Goal: Task Accomplishment & Management: Manage account settings

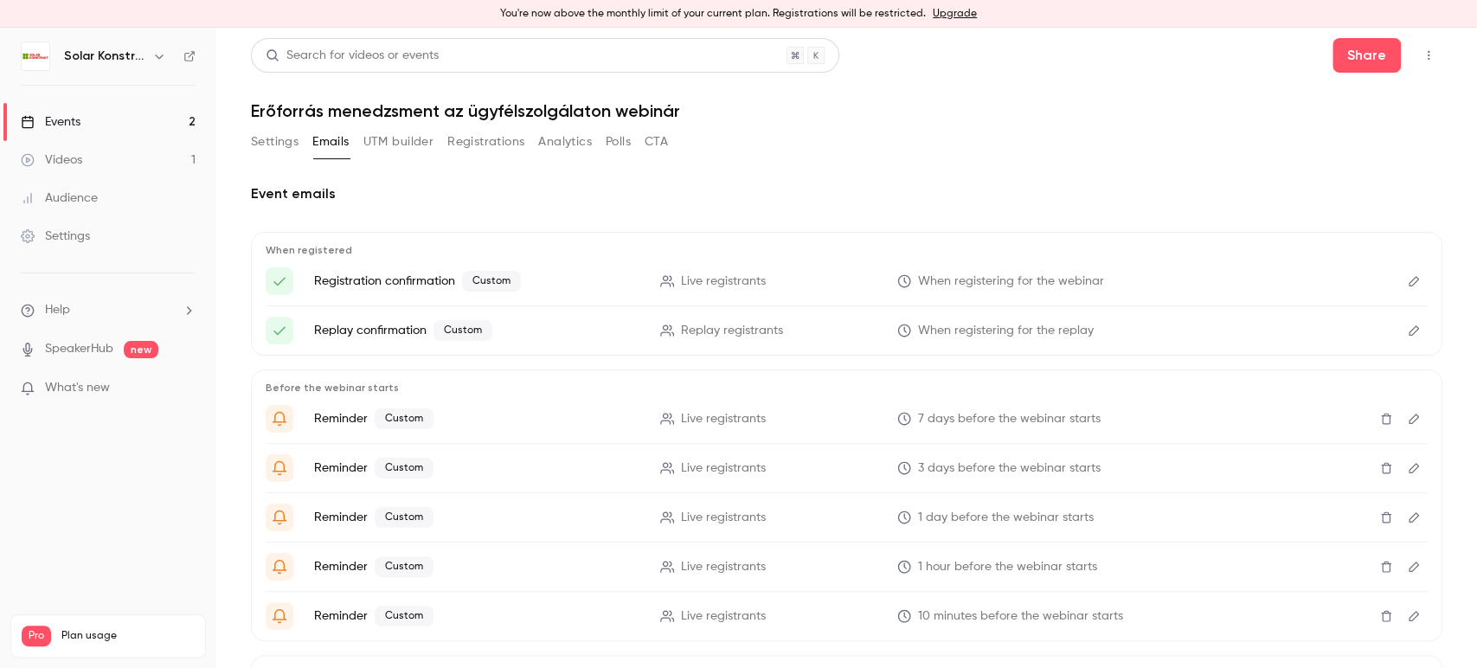
scroll to position [358, 0]
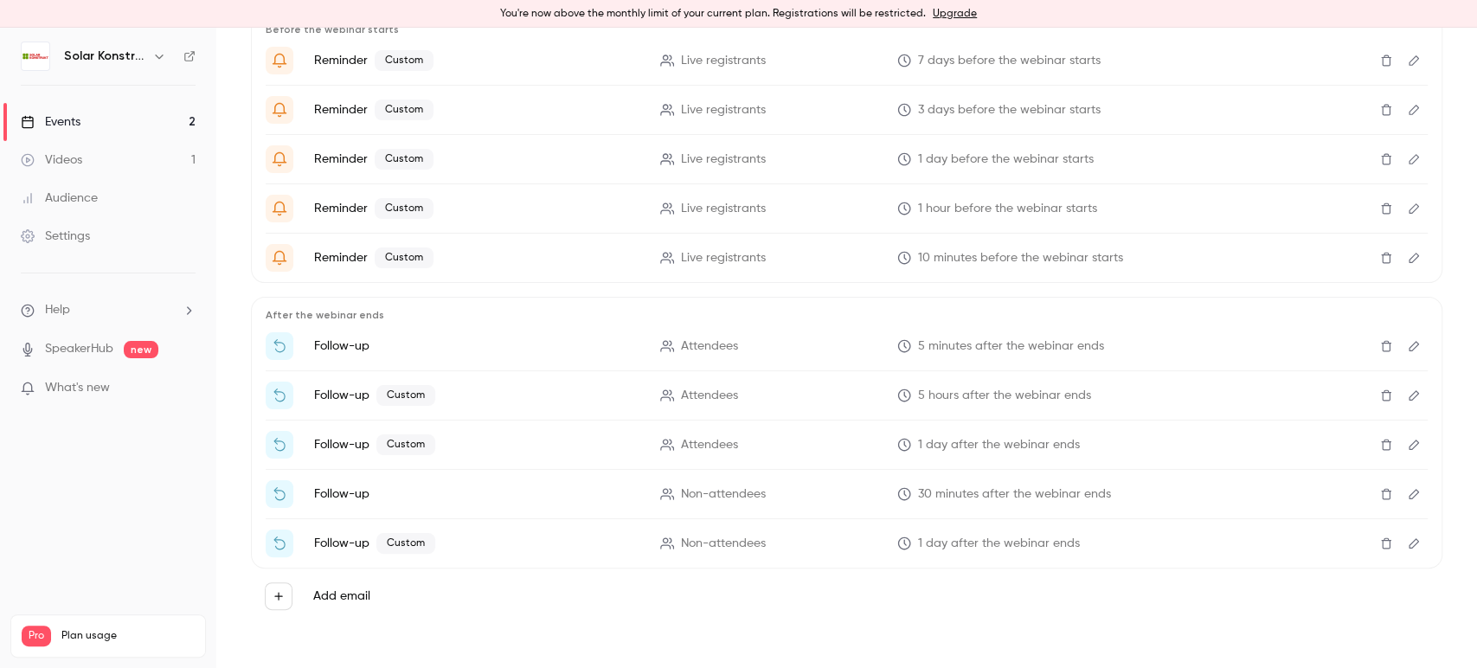
click at [1400, 253] on button "Edit" at bounding box center [1414, 258] width 28 height 28
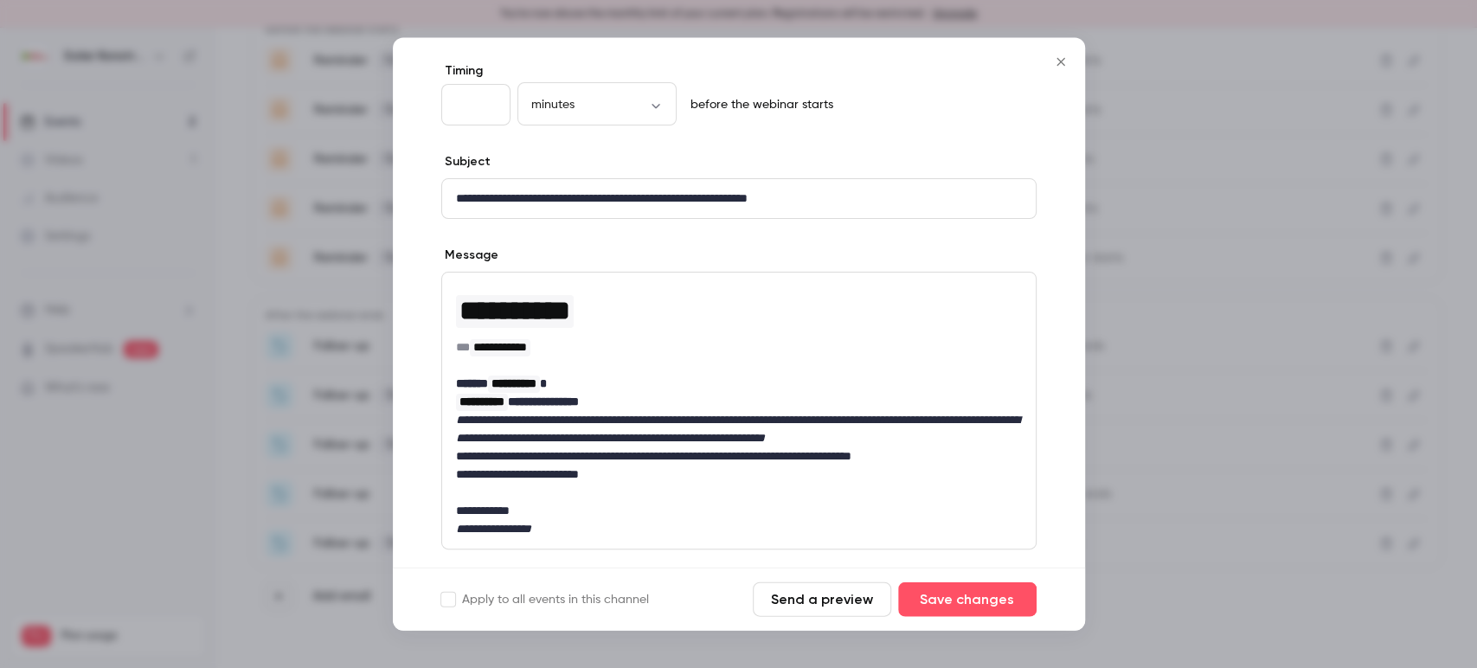
scroll to position [42, 0]
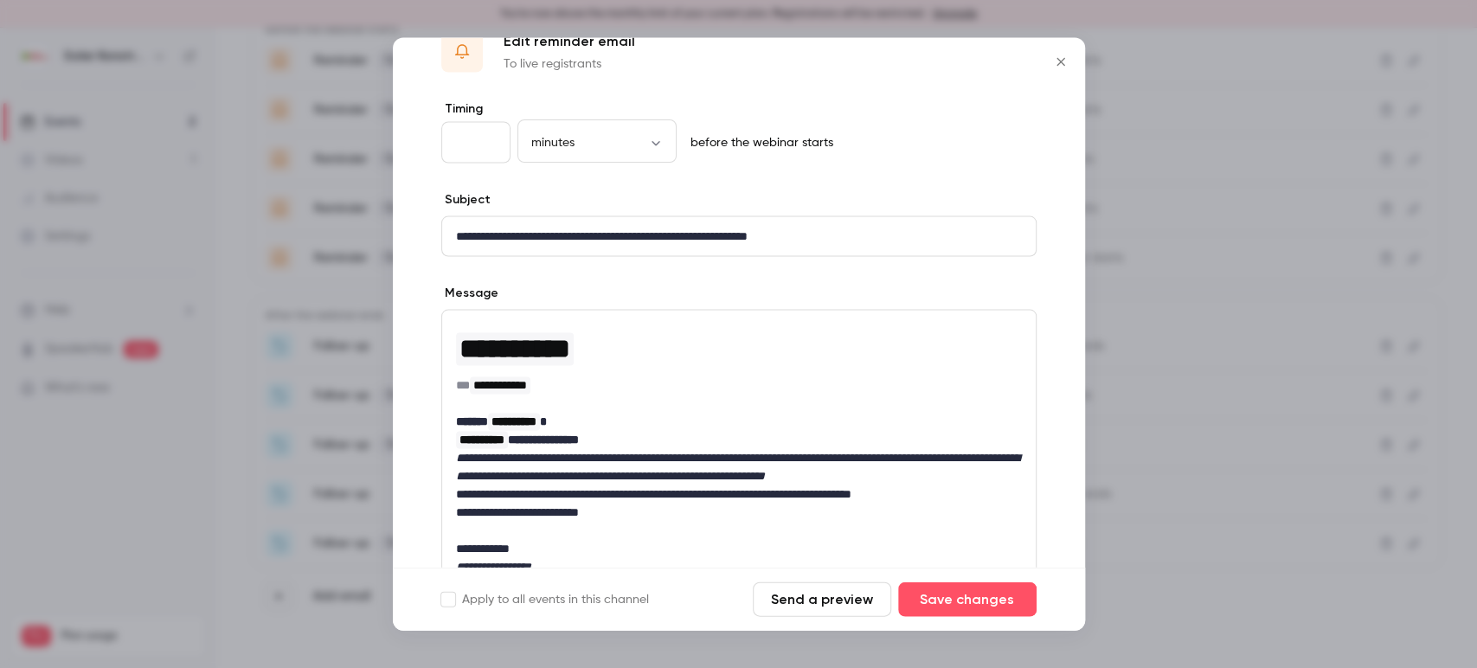
drag, startPoint x: 1064, startPoint y: 60, endPoint x: 1060, endPoint y: 93, distance: 33.2
click at [1064, 61] on icon "Close" at bounding box center [1061, 62] width 21 height 14
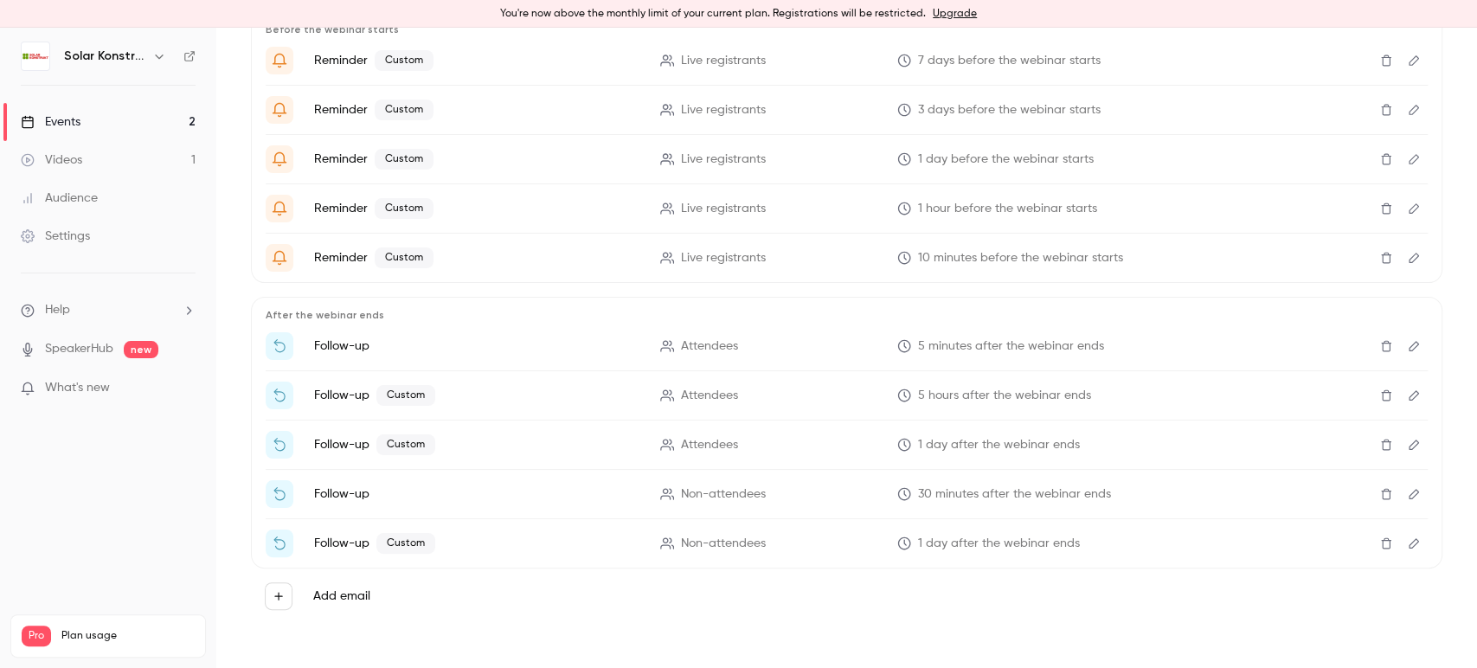
click at [1407, 205] on icon "Edit" at bounding box center [1414, 209] width 14 height 12
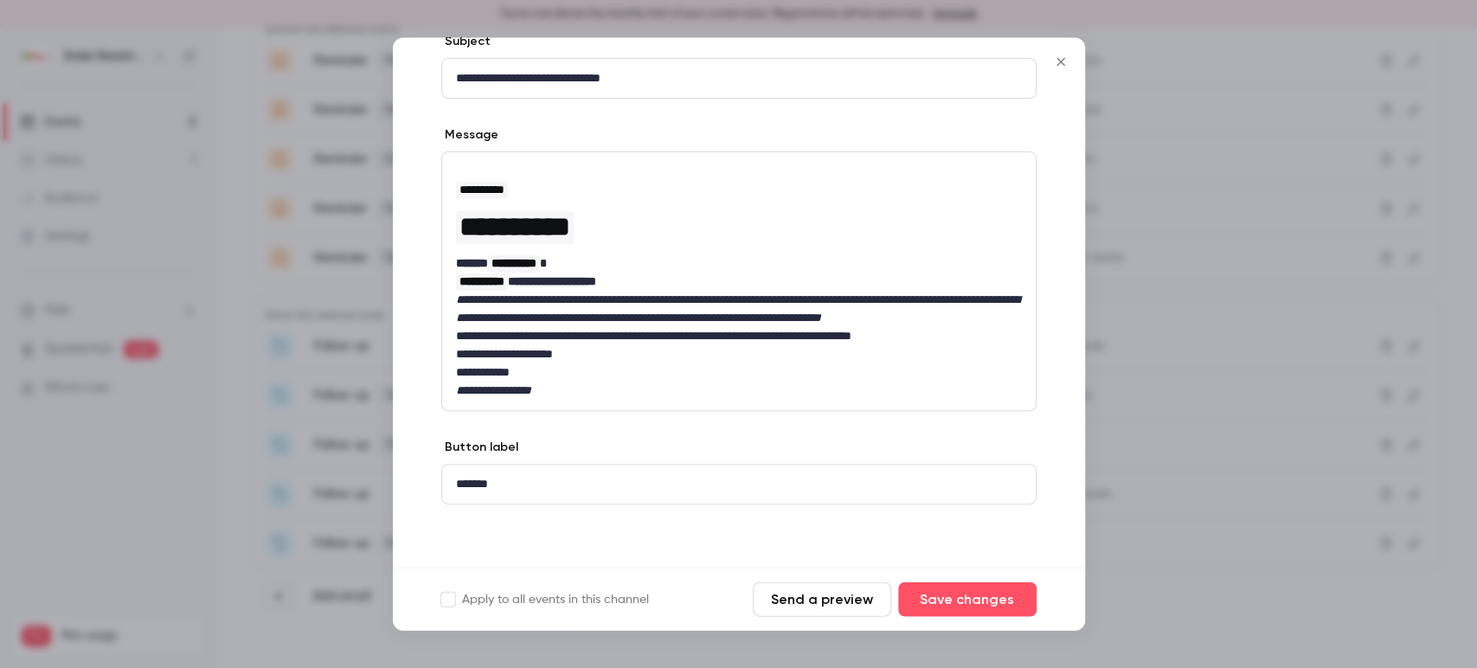
scroll to position [0, 0]
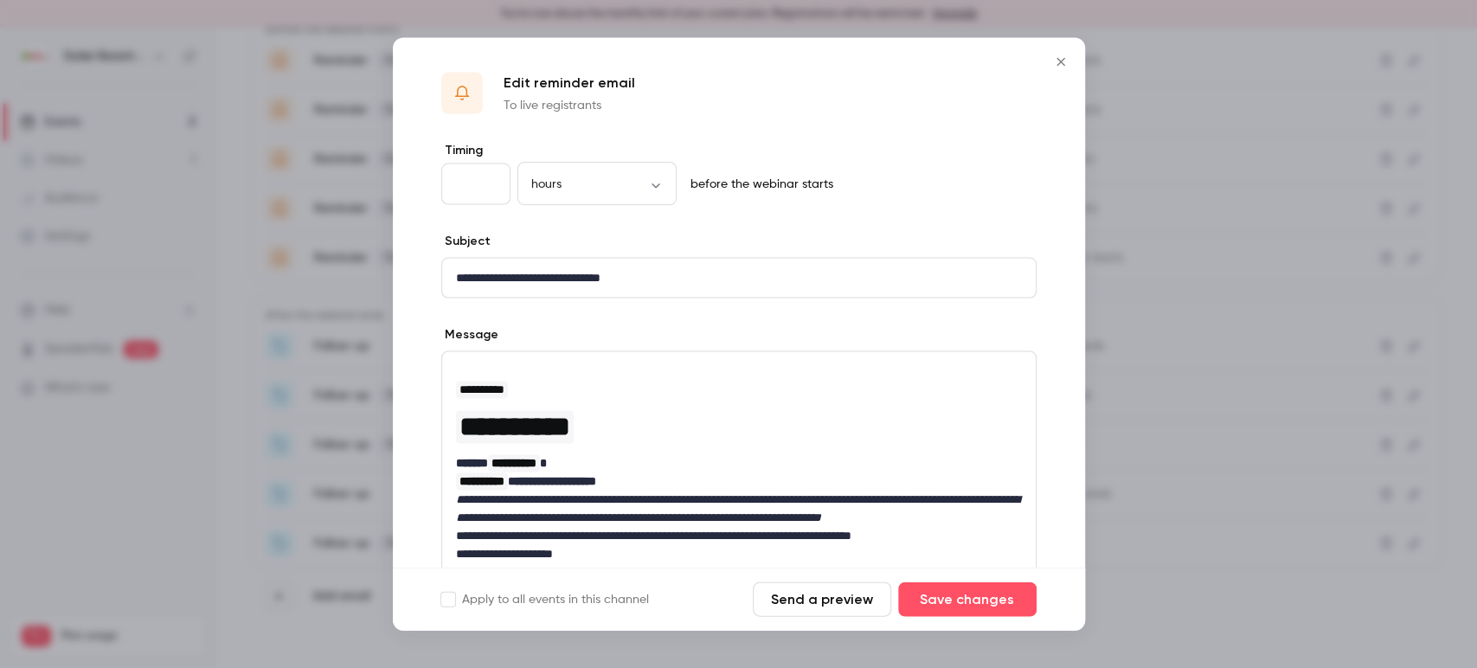
click at [1062, 56] on icon "Close" at bounding box center [1061, 62] width 21 height 14
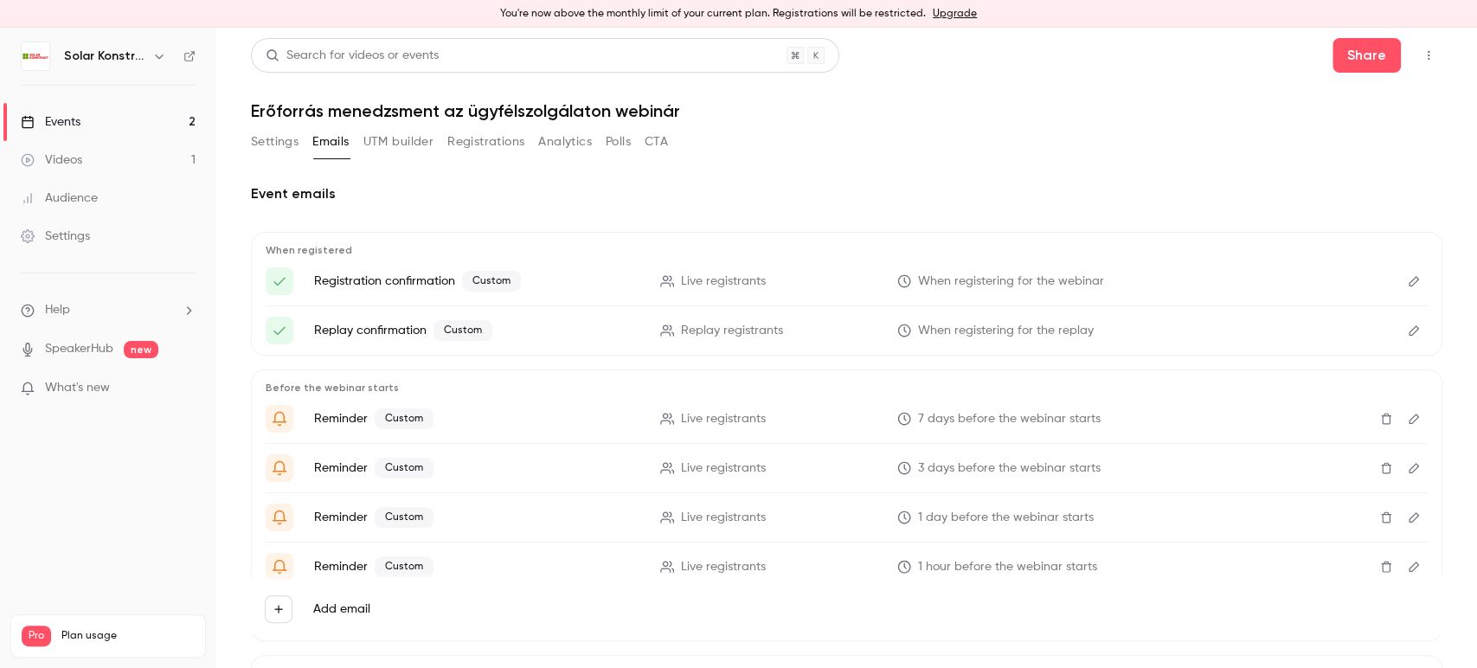
click at [242, 141] on main "Search for videos or events Share Erőforrás menedzsment az ügyfélszolgálaton we…" at bounding box center [846, 348] width 1261 height 640
click at [277, 142] on button "Settings" at bounding box center [275, 142] width 48 height 28
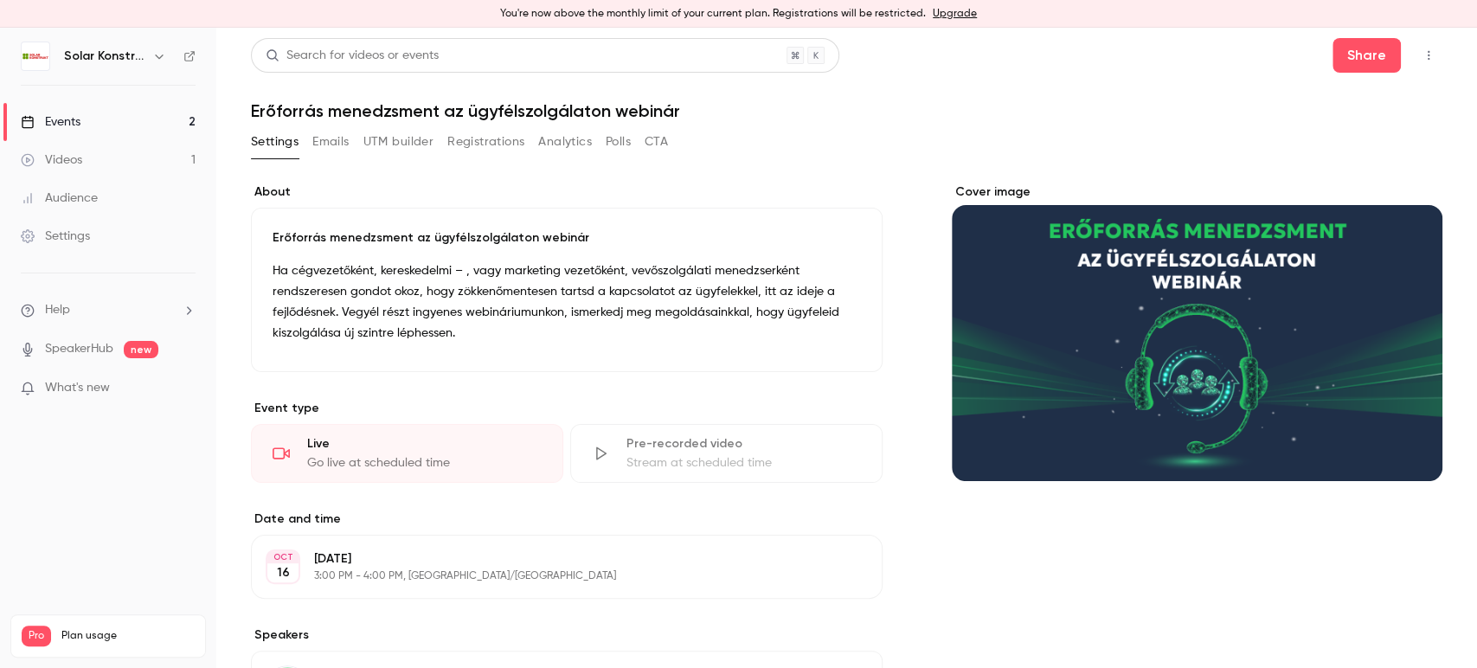
click at [304, 141] on div "Settings Emails UTM builder Registrations Analytics Polls CTA" at bounding box center [459, 142] width 417 height 28
click at [305, 138] on div "Settings Emails UTM builder Registrations Analytics Polls CTA" at bounding box center [459, 142] width 417 height 28
click at [315, 142] on button "Emails" at bounding box center [330, 142] width 36 height 28
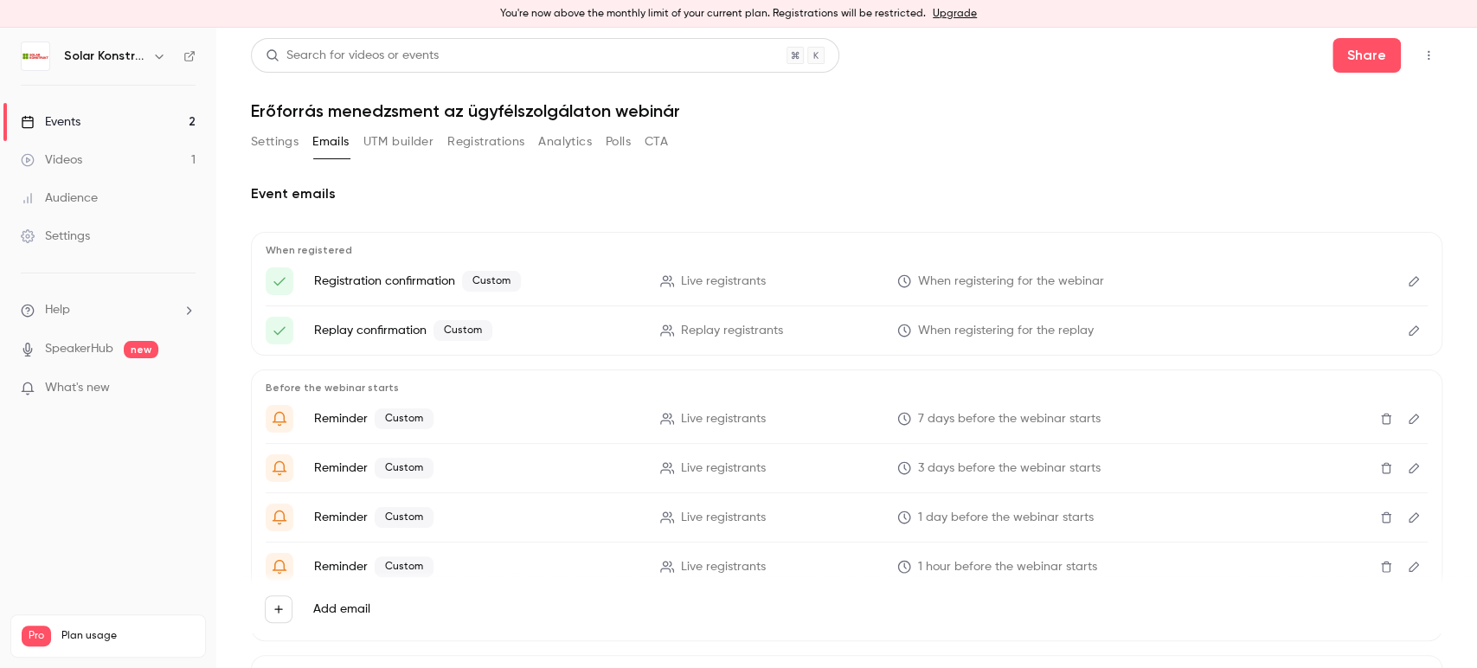
scroll to position [268, 0]
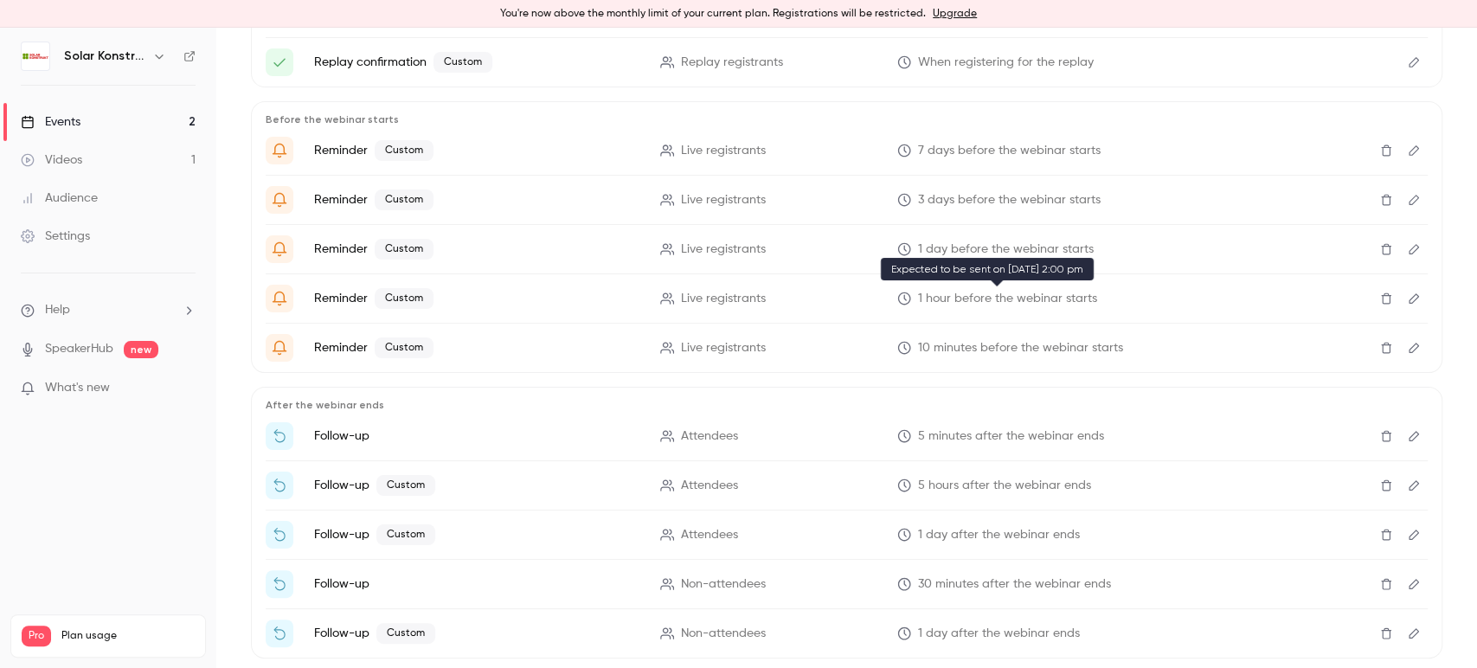
click at [971, 299] on span "1 hour before the webinar starts" at bounding box center [1007, 299] width 179 height 18
click at [1409, 294] on icon "Edit" at bounding box center [1414, 298] width 10 height 10
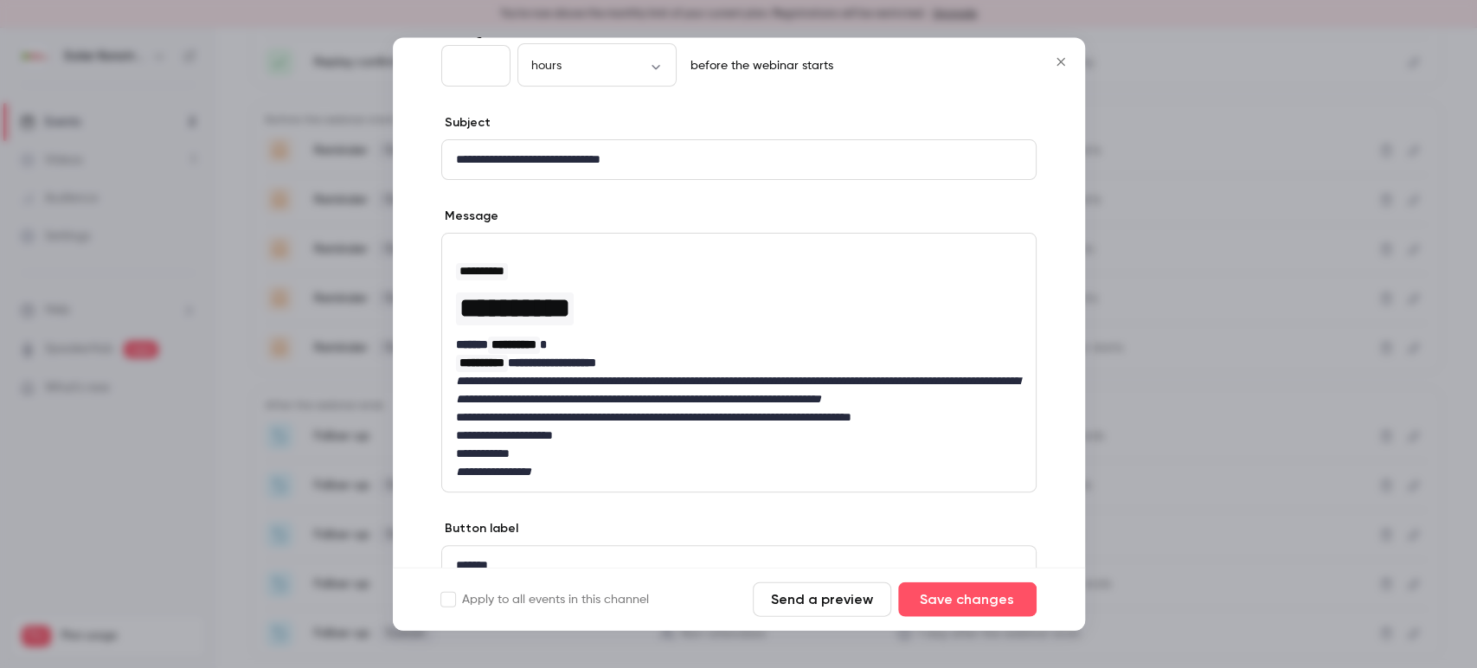
scroll to position [215, 0]
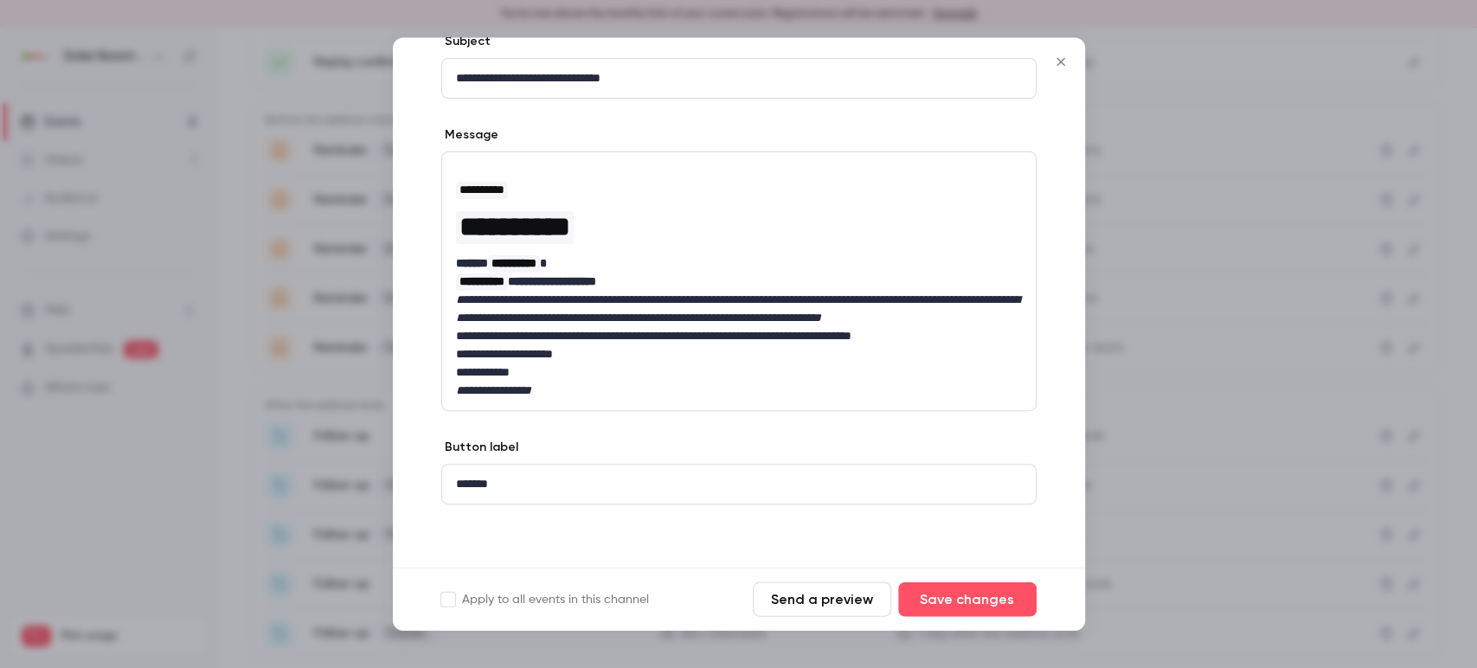
click at [1068, 66] on icon "Close" at bounding box center [1061, 62] width 21 height 14
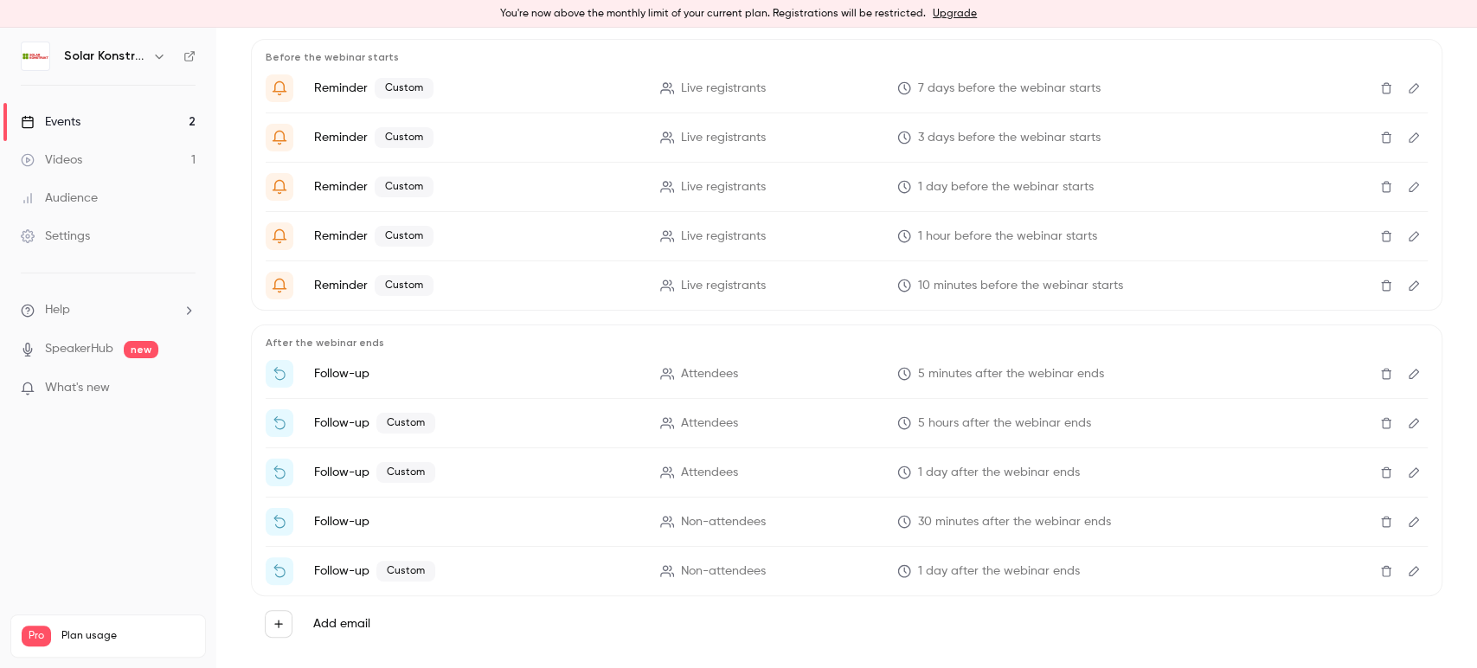
scroll to position [358, 0]
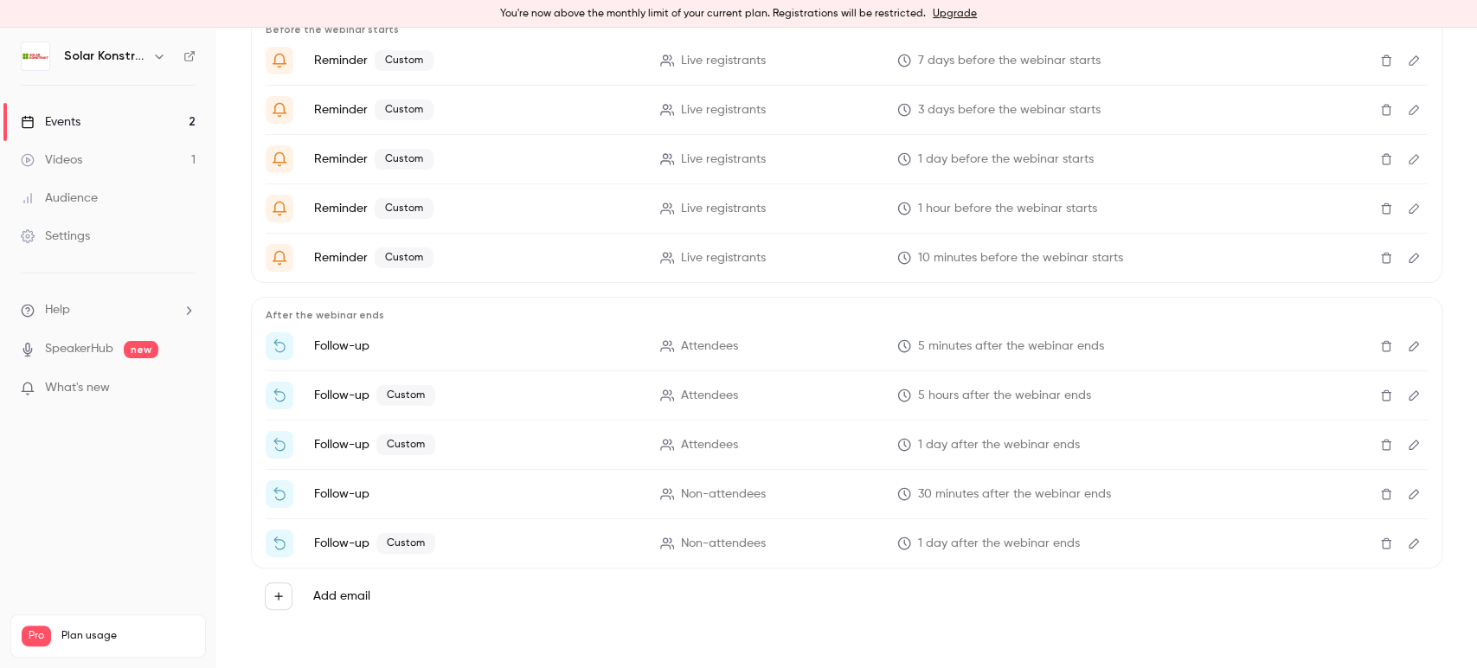
click at [969, 151] on span "1 day before the webinar starts" at bounding box center [1006, 160] width 176 height 18
click at [1409, 158] on button "Edit" at bounding box center [1414, 159] width 28 height 28
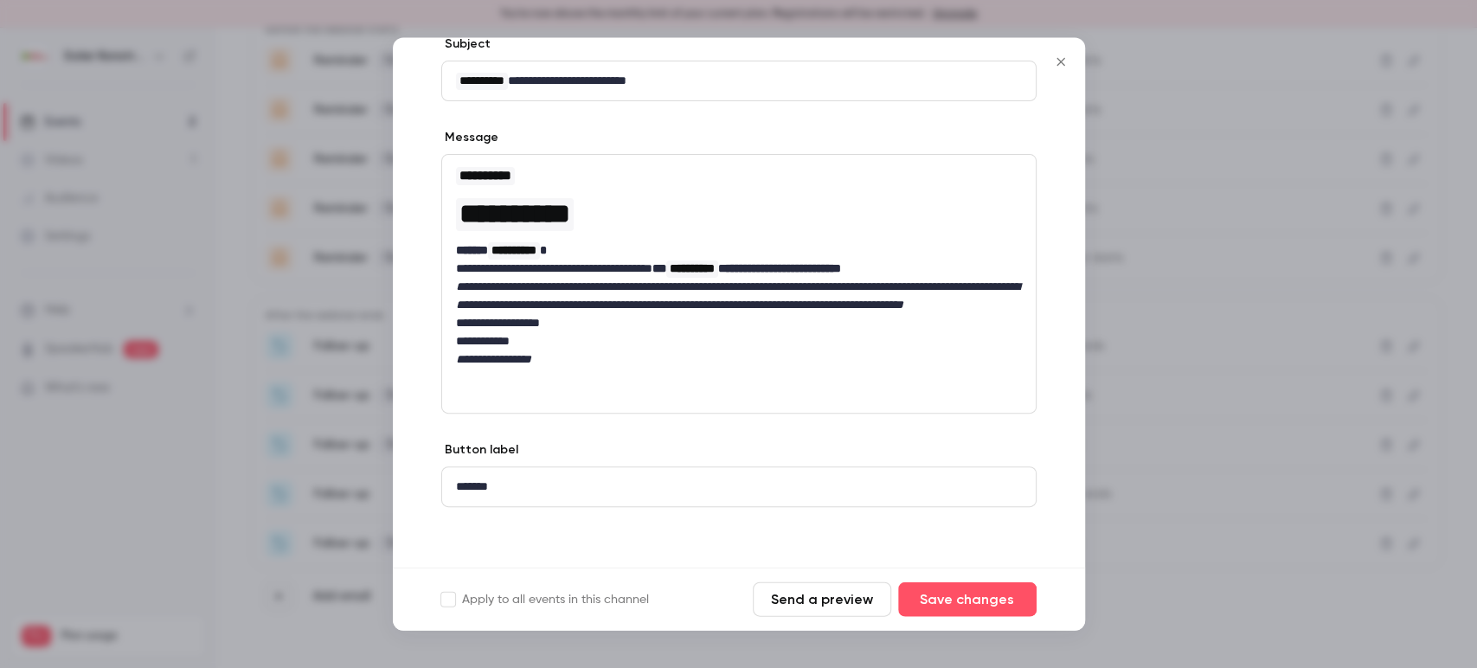
scroll to position [197, 0]
click at [1052, 62] on icon "Close" at bounding box center [1061, 62] width 21 height 14
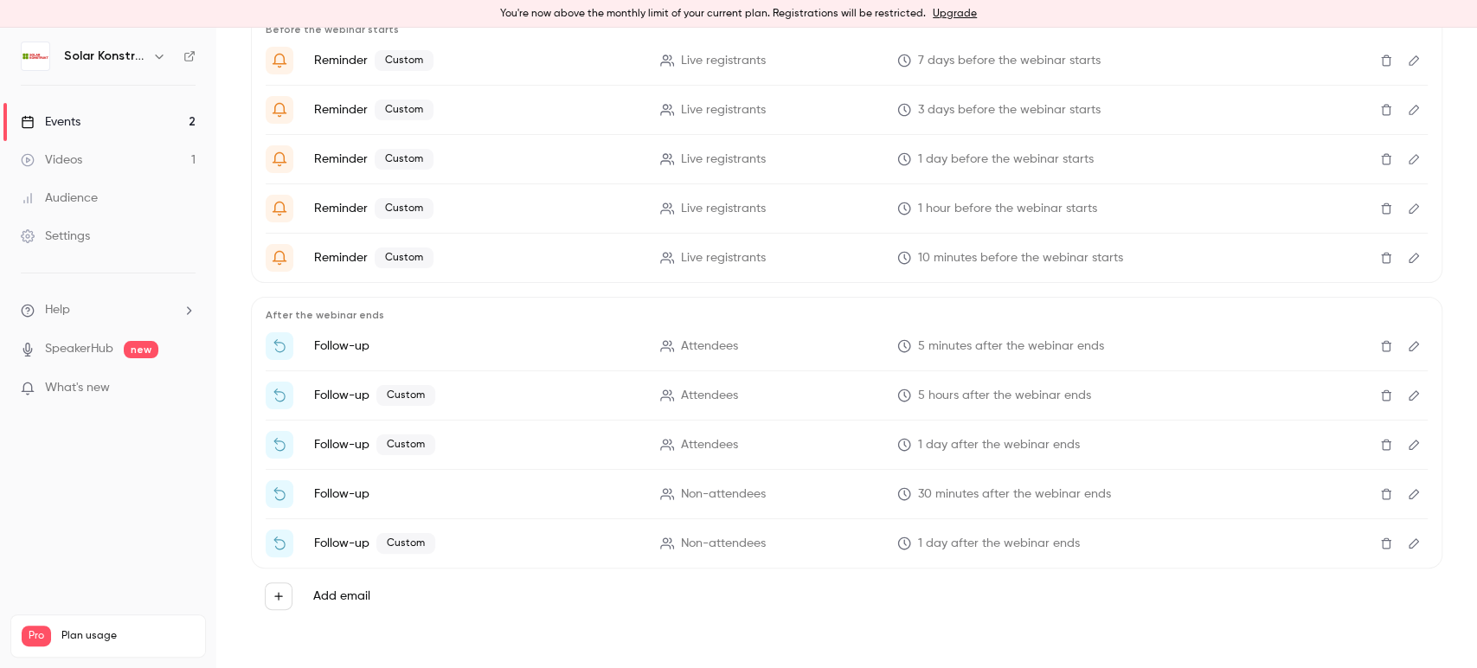
click at [1407, 252] on icon "Edit" at bounding box center [1414, 258] width 14 height 12
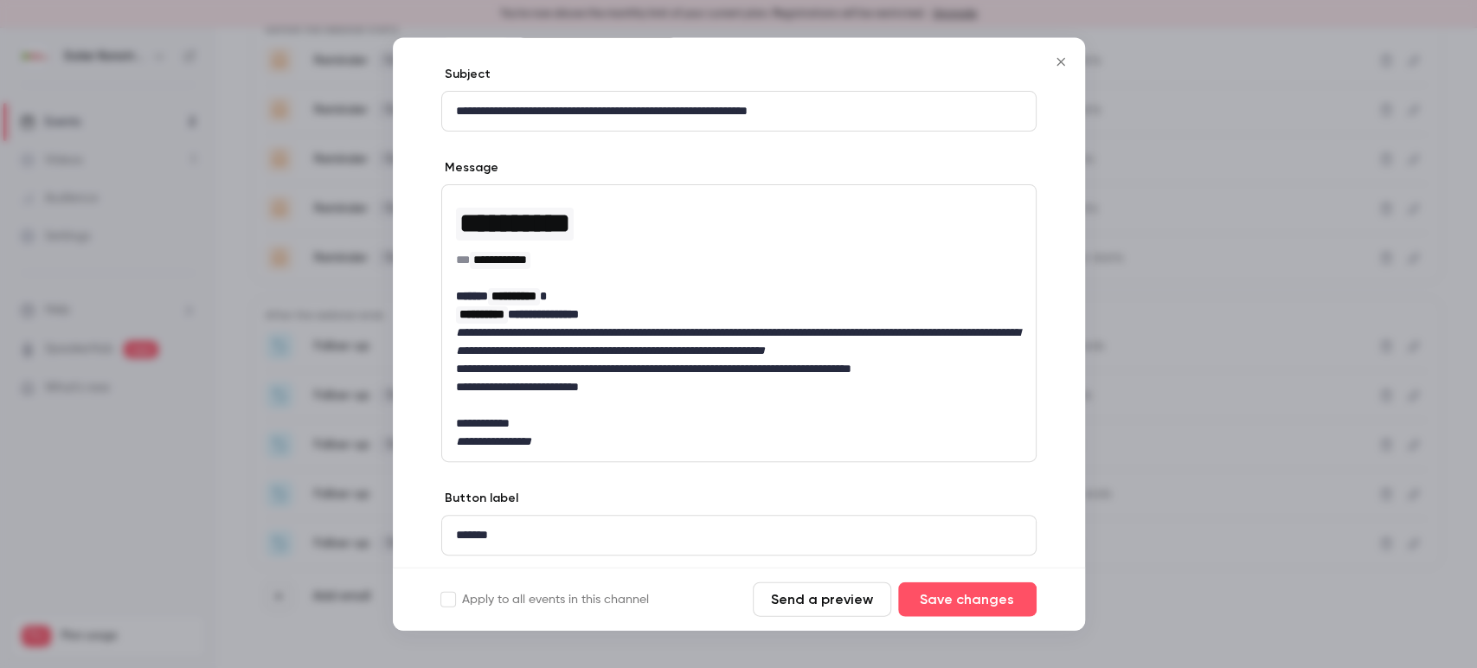
scroll to position [234, 0]
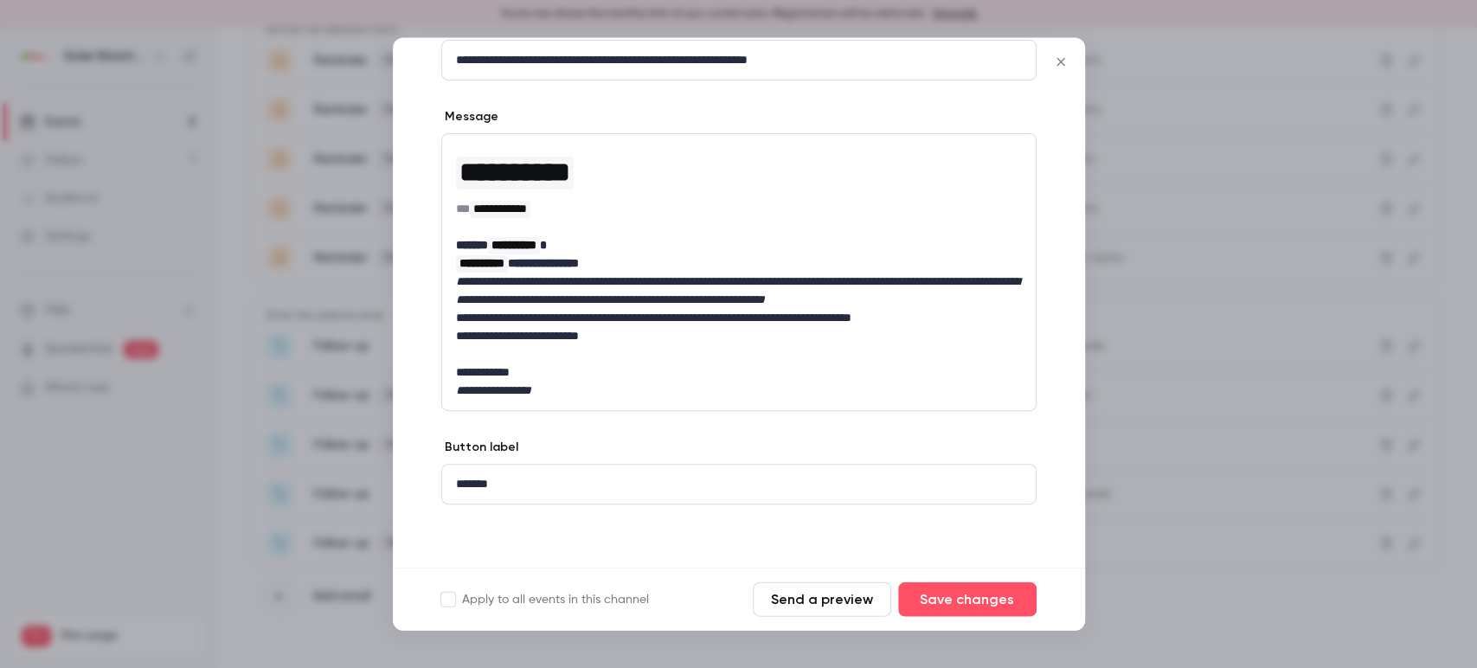
click at [1057, 72] on button "Close" at bounding box center [1061, 62] width 35 height 35
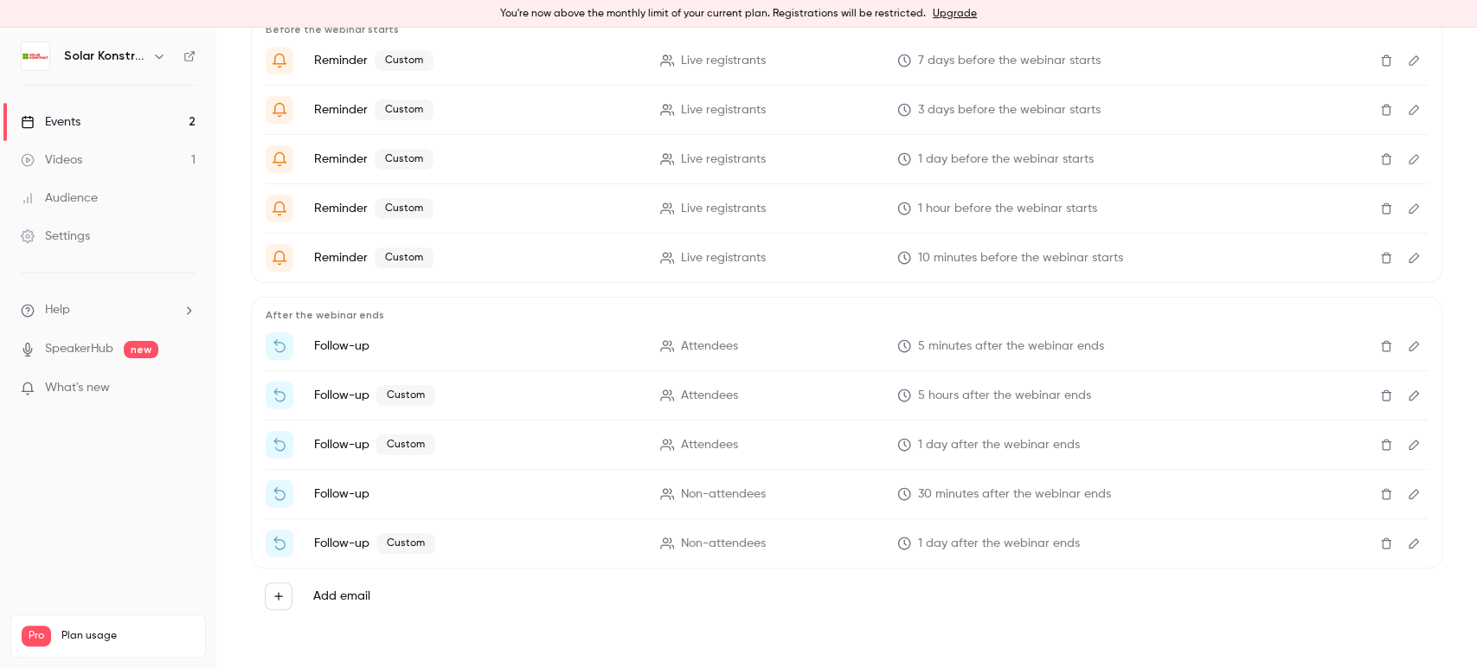
click at [1407, 153] on icon "Edit" at bounding box center [1414, 159] width 14 height 12
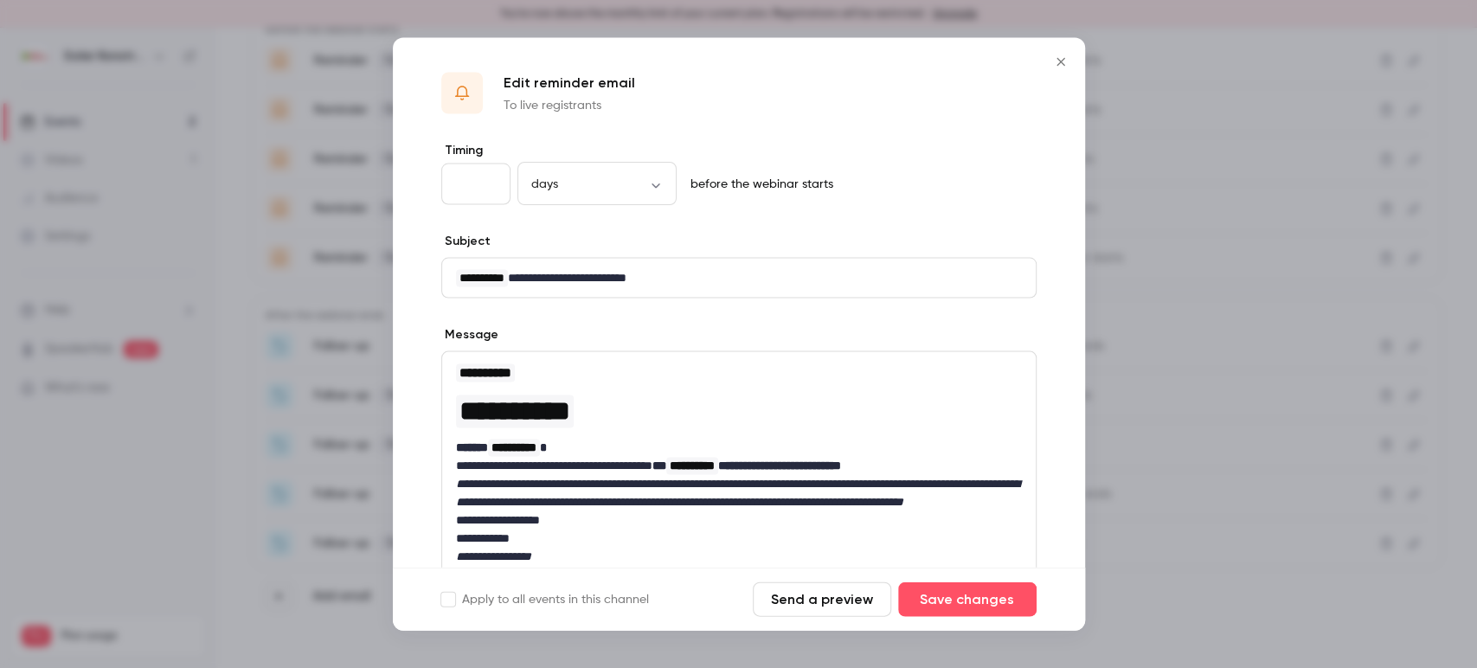
scroll to position [197, 0]
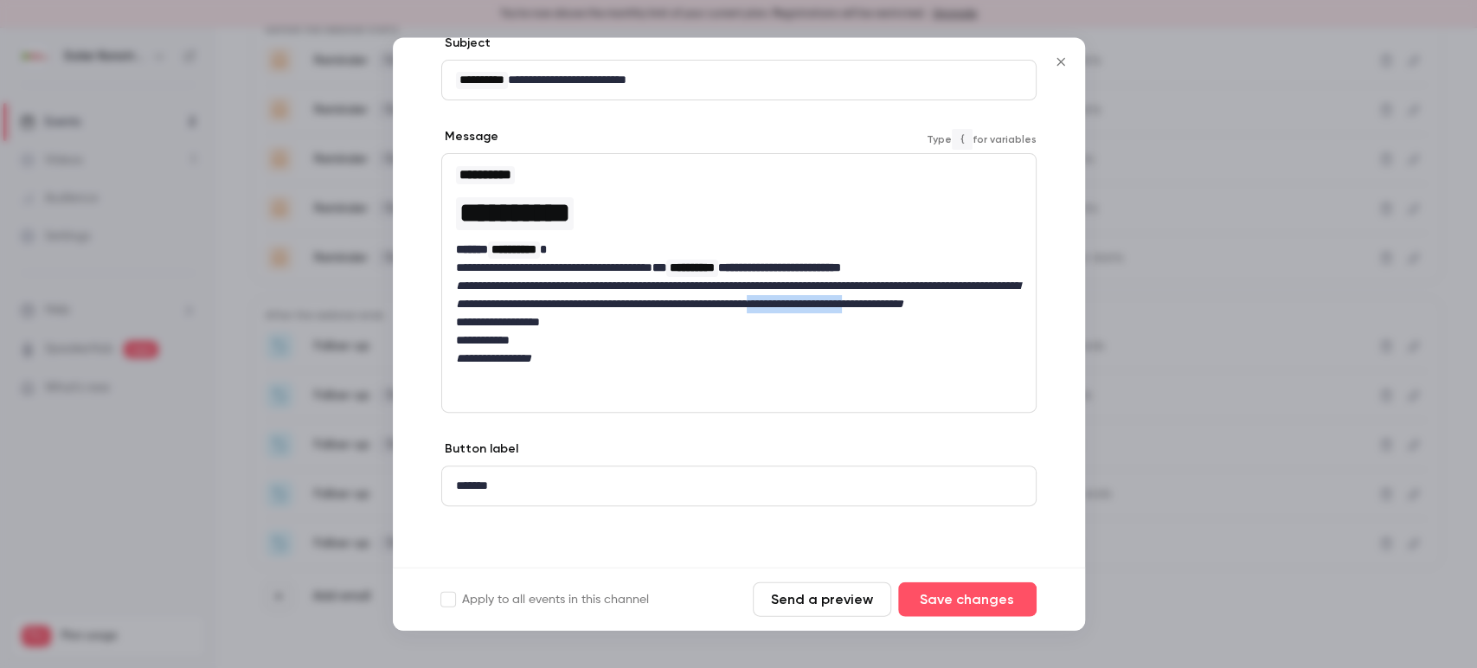
drag, startPoint x: 562, startPoint y: 322, endPoint x: 678, endPoint y: 313, distance: 117.2
click at [678, 313] on p "**********" at bounding box center [739, 296] width 566 height 36
click at [526, 358] on icon "bold" at bounding box center [527, 354] width 14 height 12
click at [852, 350] on p "**********" at bounding box center [731, 341] width 551 height 18
click at [955, 598] on button "Save changes" at bounding box center [967, 599] width 138 height 35
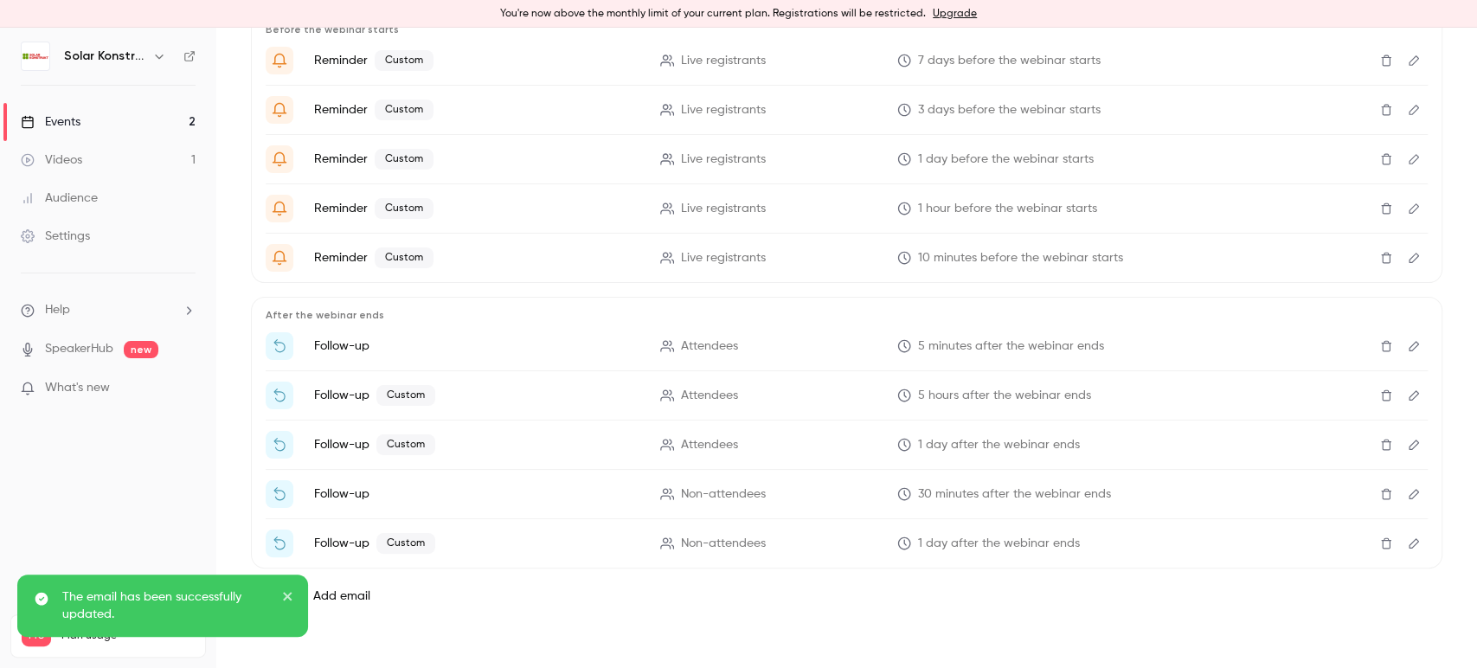
click at [1409, 204] on icon "Edit" at bounding box center [1414, 208] width 10 height 10
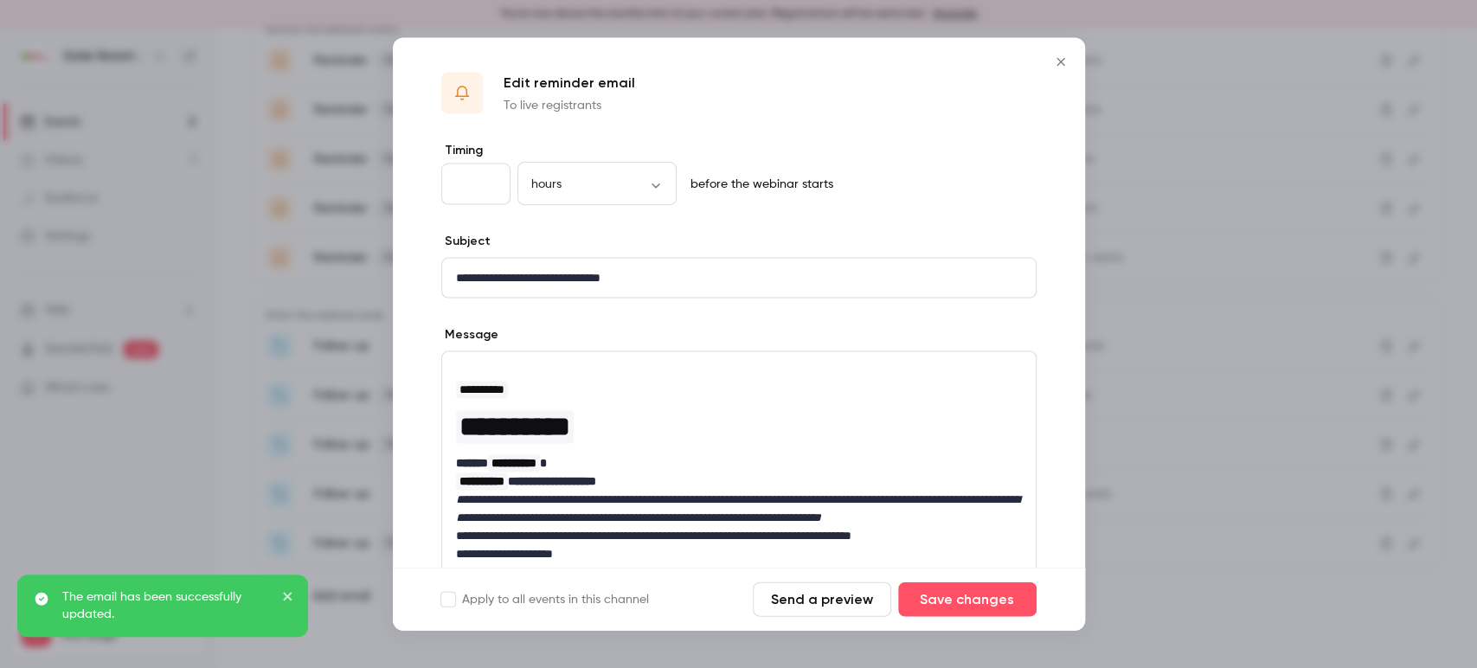
scroll to position [215, 0]
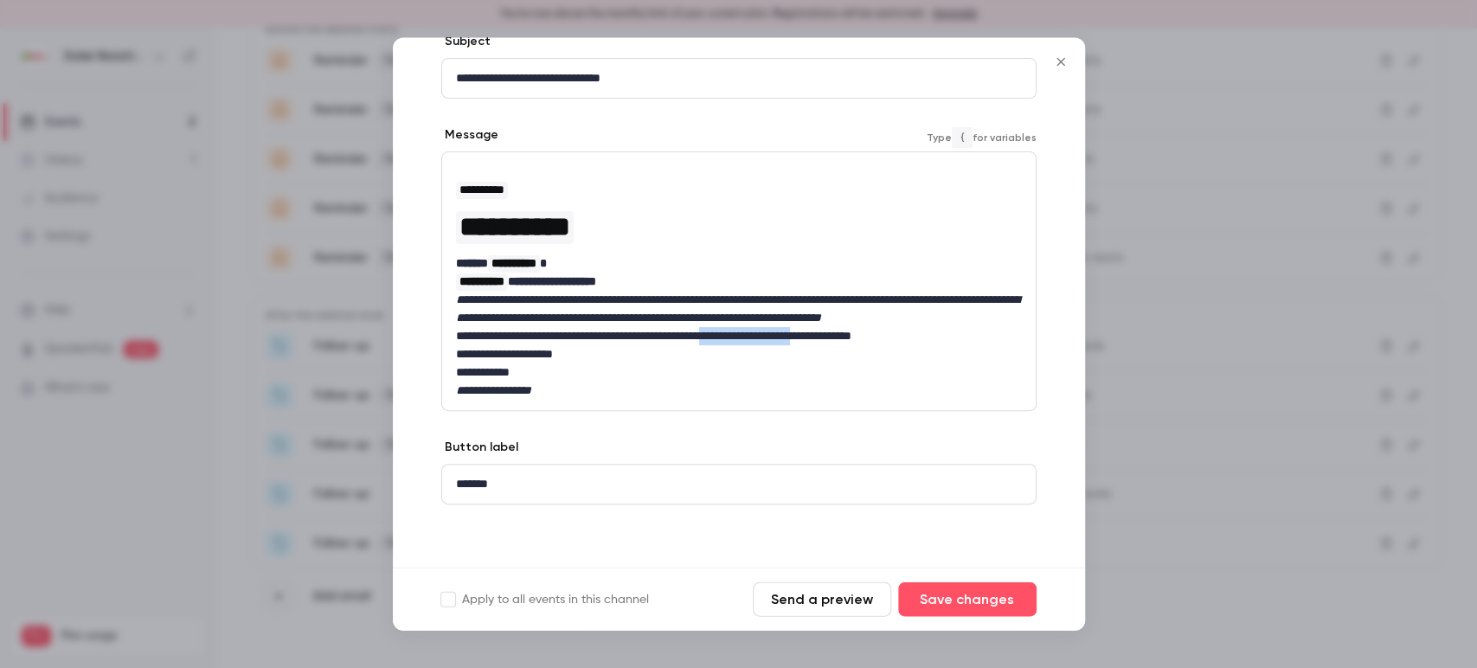
drag, startPoint x: 788, startPoint y: 335, endPoint x: 907, endPoint y: 333, distance: 118.6
click at [907, 333] on p "**********" at bounding box center [731, 337] width 551 height 18
click at [757, 380] on icon "bold" at bounding box center [756, 386] width 14 height 12
drag, startPoint x: 957, startPoint y: 601, endPoint x: 971, endPoint y: 575, distance: 29.4
click at [957, 601] on button "Save changes" at bounding box center [967, 599] width 138 height 35
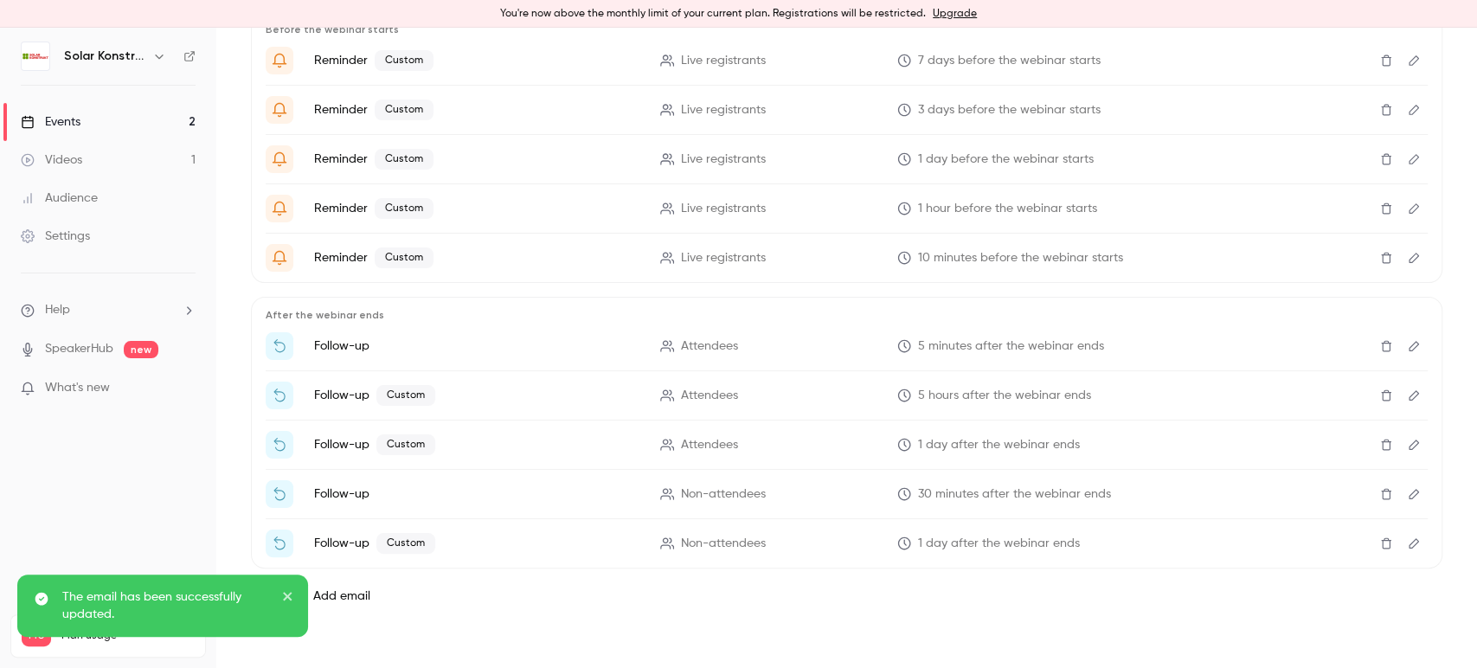
click at [1405, 249] on button "Edit" at bounding box center [1414, 258] width 28 height 28
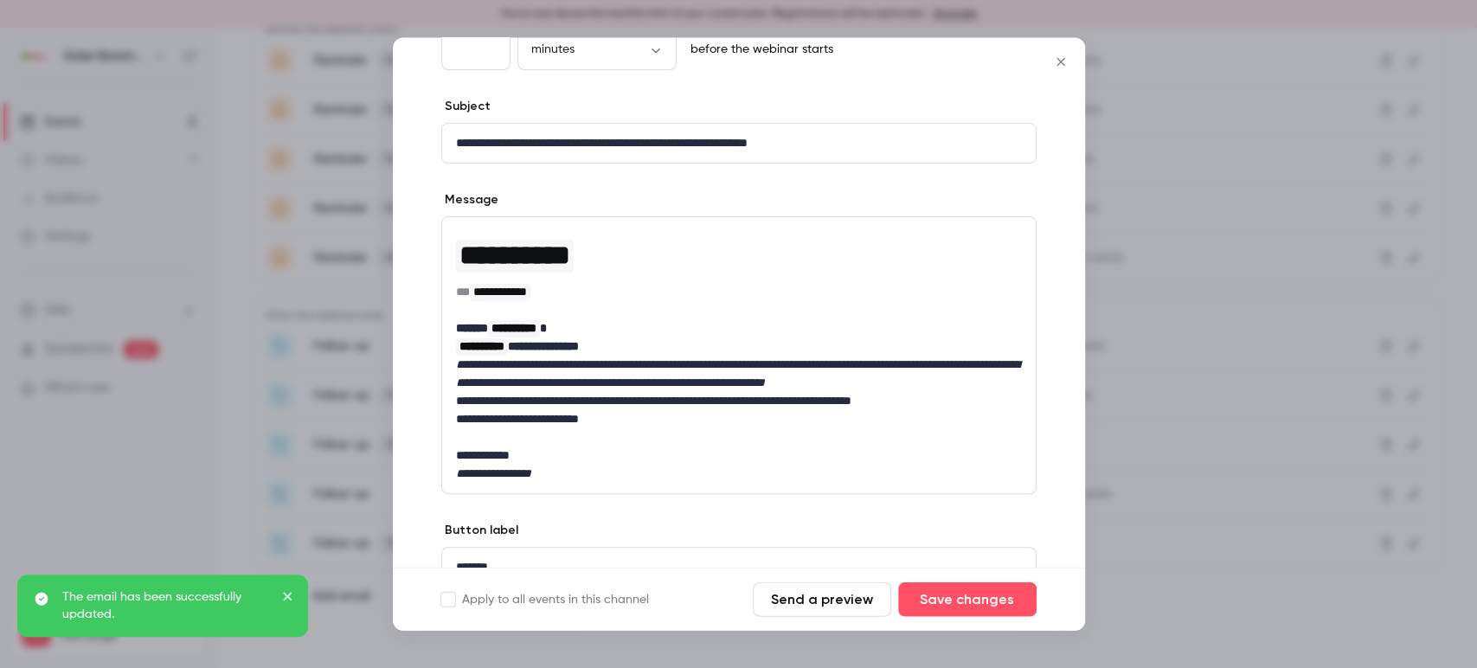
scroll to position [234, 0]
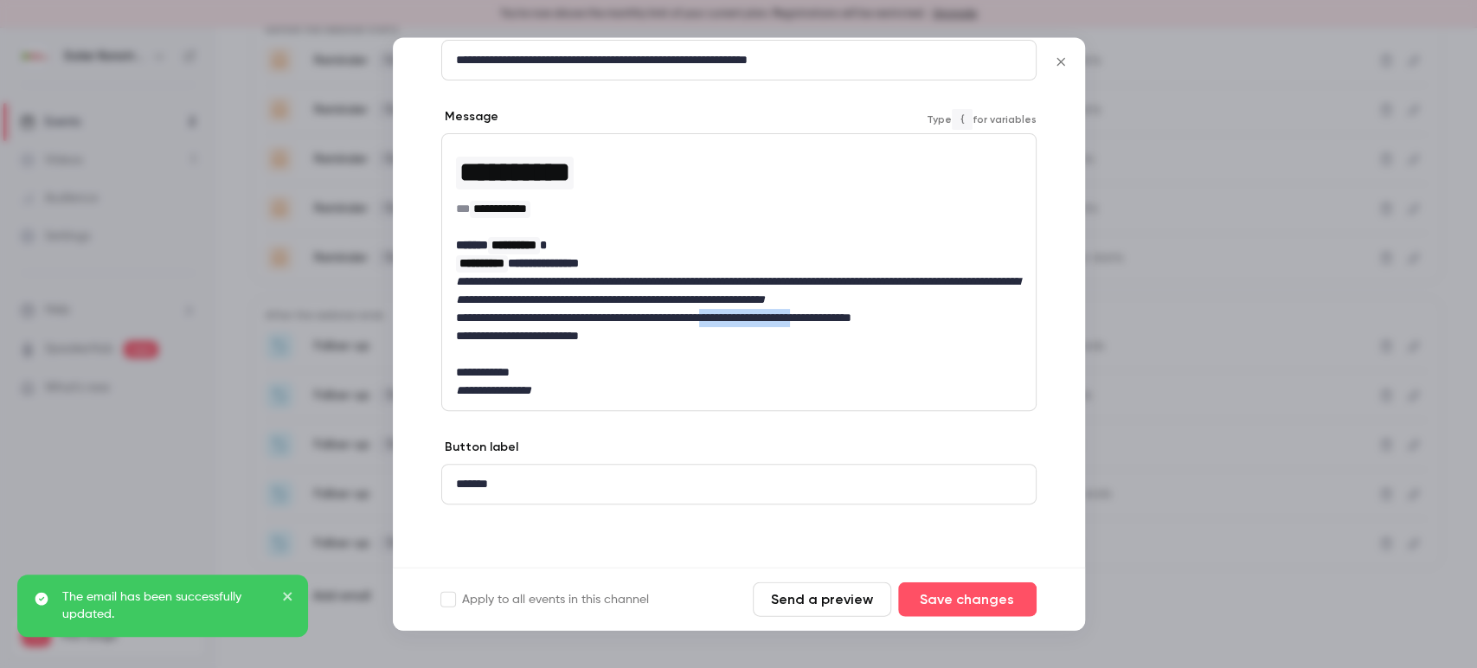
drag, startPoint x: 788, startPoint y: 318, endPoint x: 907, endPoint y: 311, distance: 118.8
click at [907, 311] on p "**********" at bounding box center [731, 319] width 551 height 18
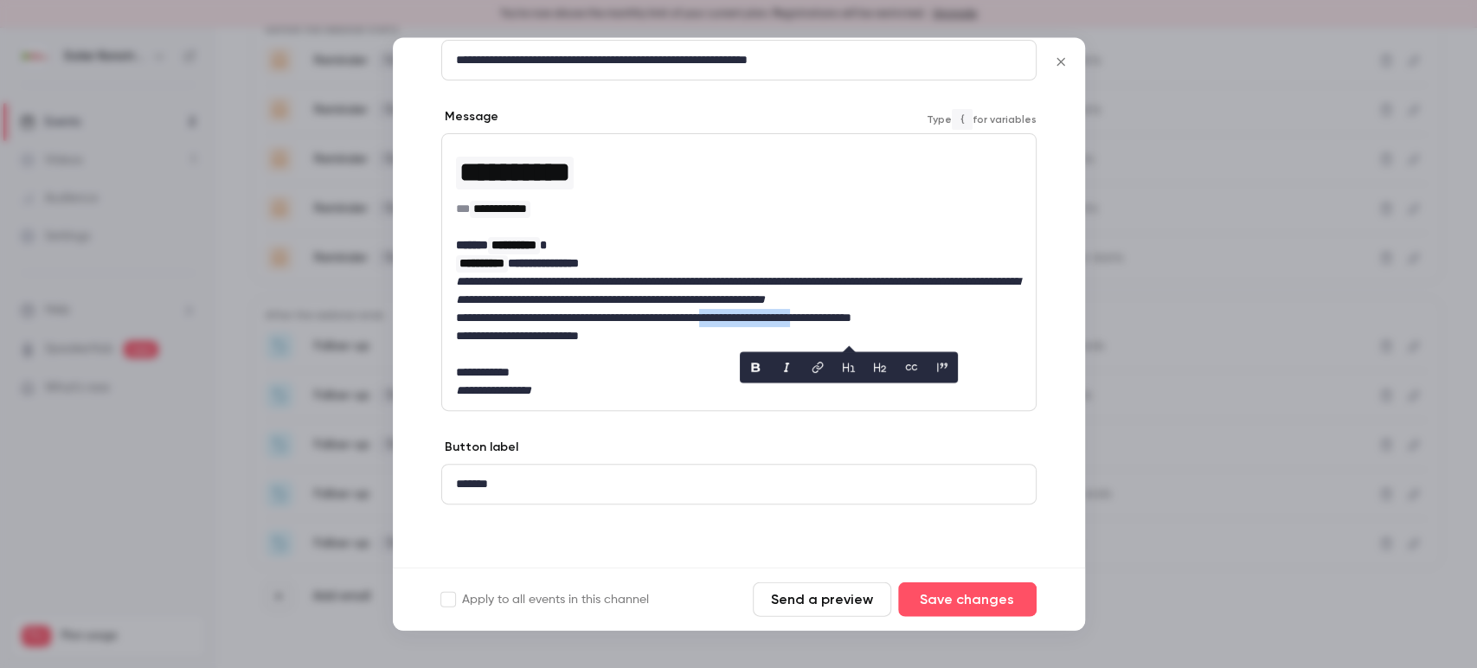
click at [760, 362] on icon "bold" at bounding box center [756, 368] width 14 height 12
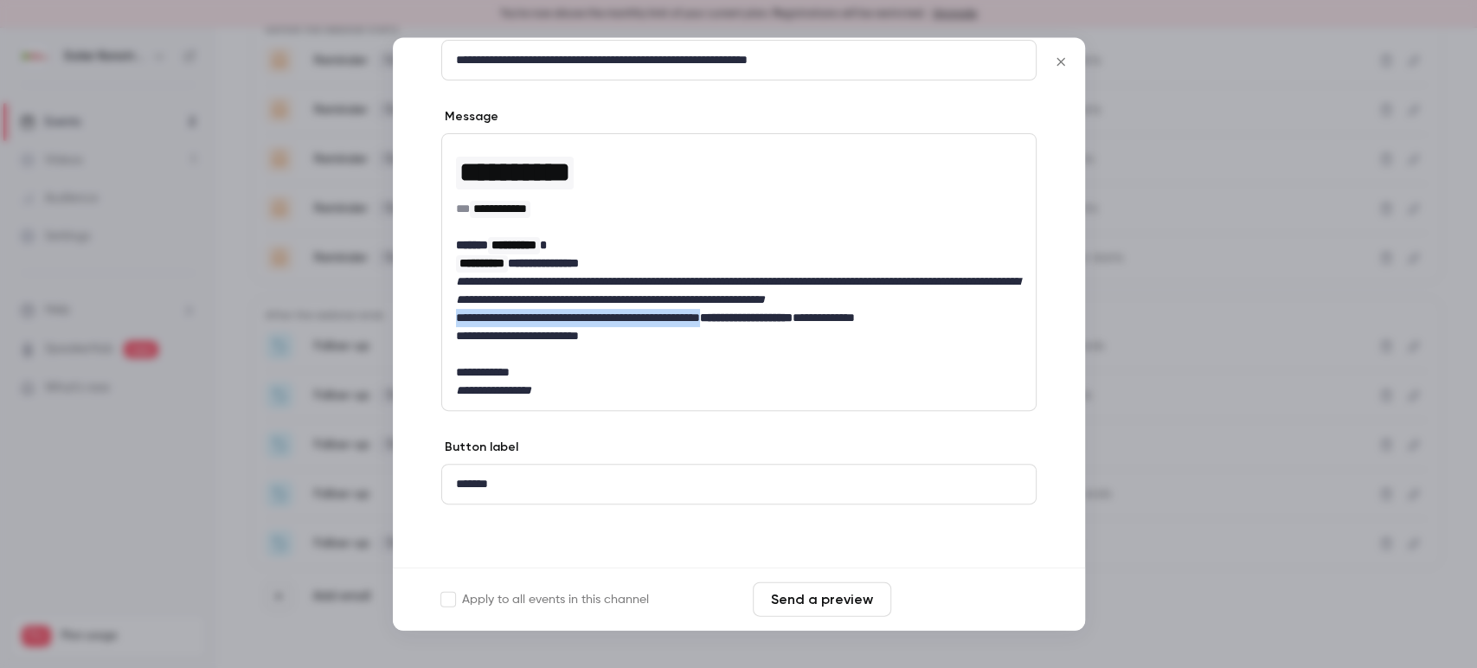
click at [947, 601] on button "Save changes" at bounding box center [967, 599] width 138 height 35
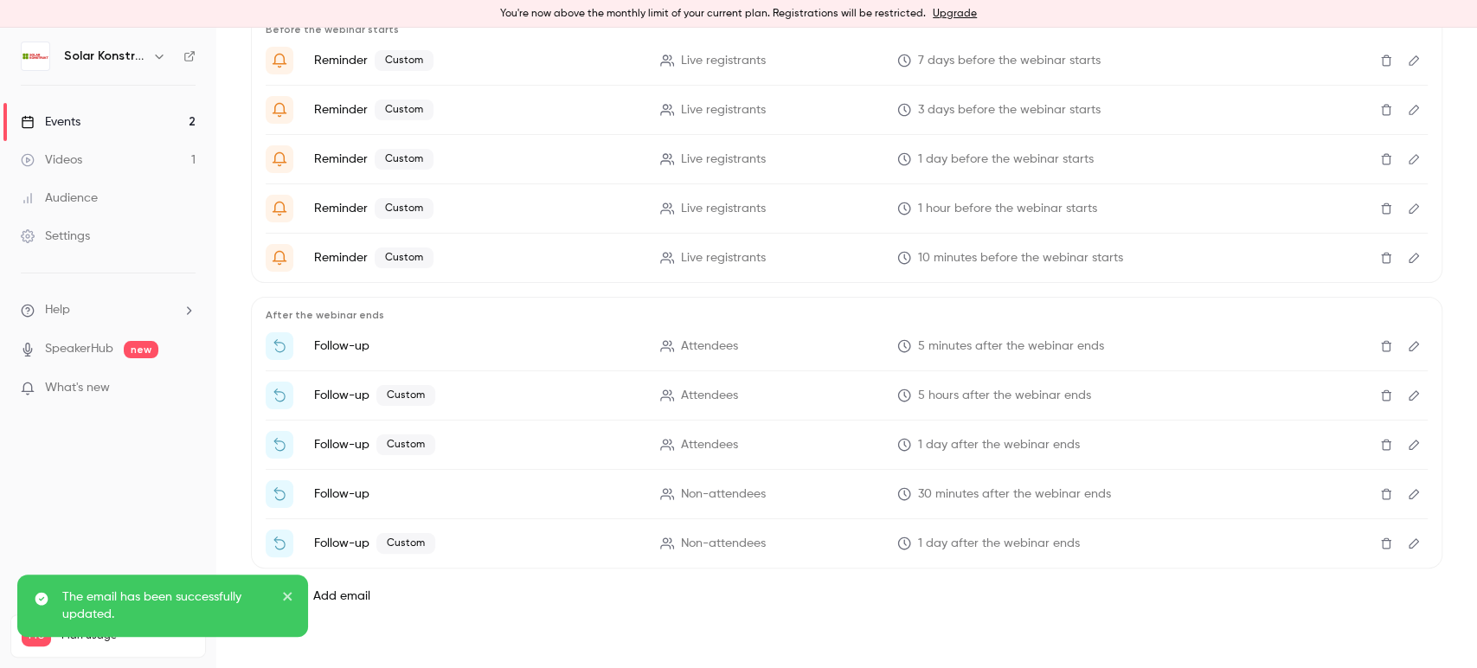
click at [1407, 256] on icon "Edit" at bounding box center [1414, 258] width 14 height 12
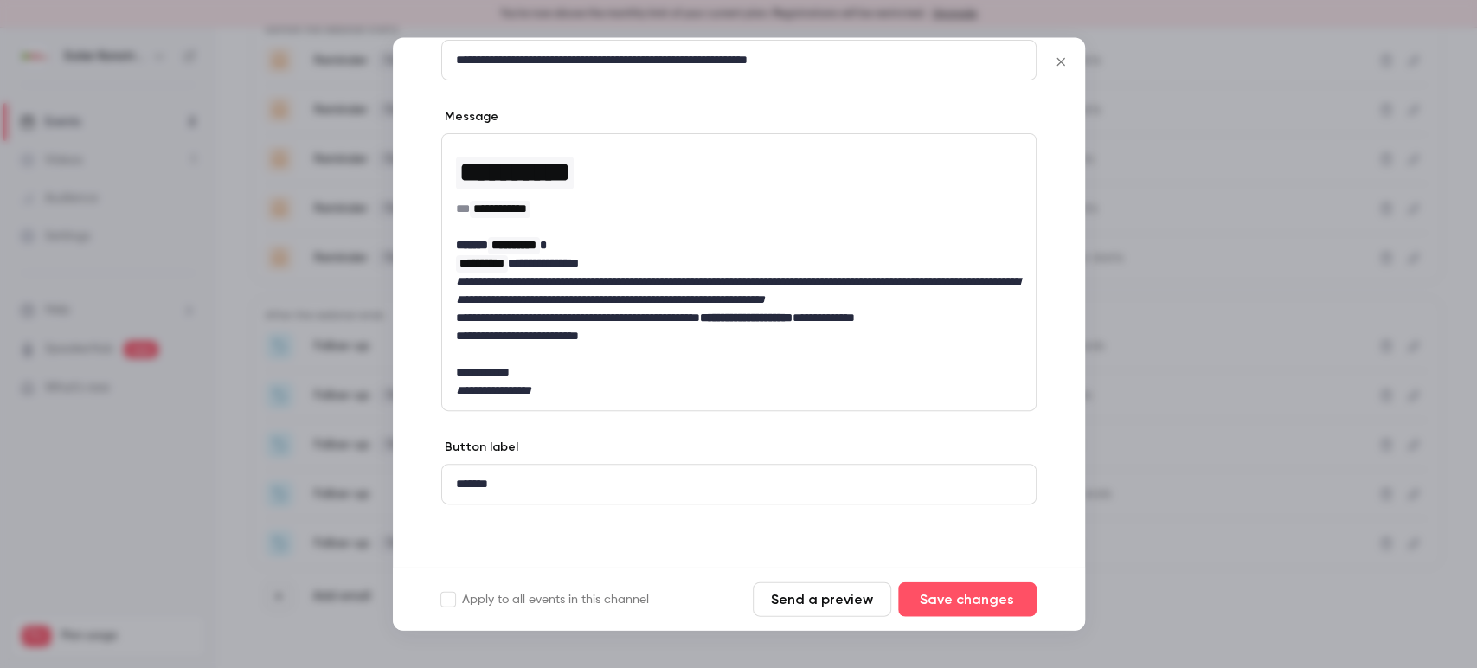
click at [1116, 365] on div at bounding box center [738, 334] width 1477 height 668
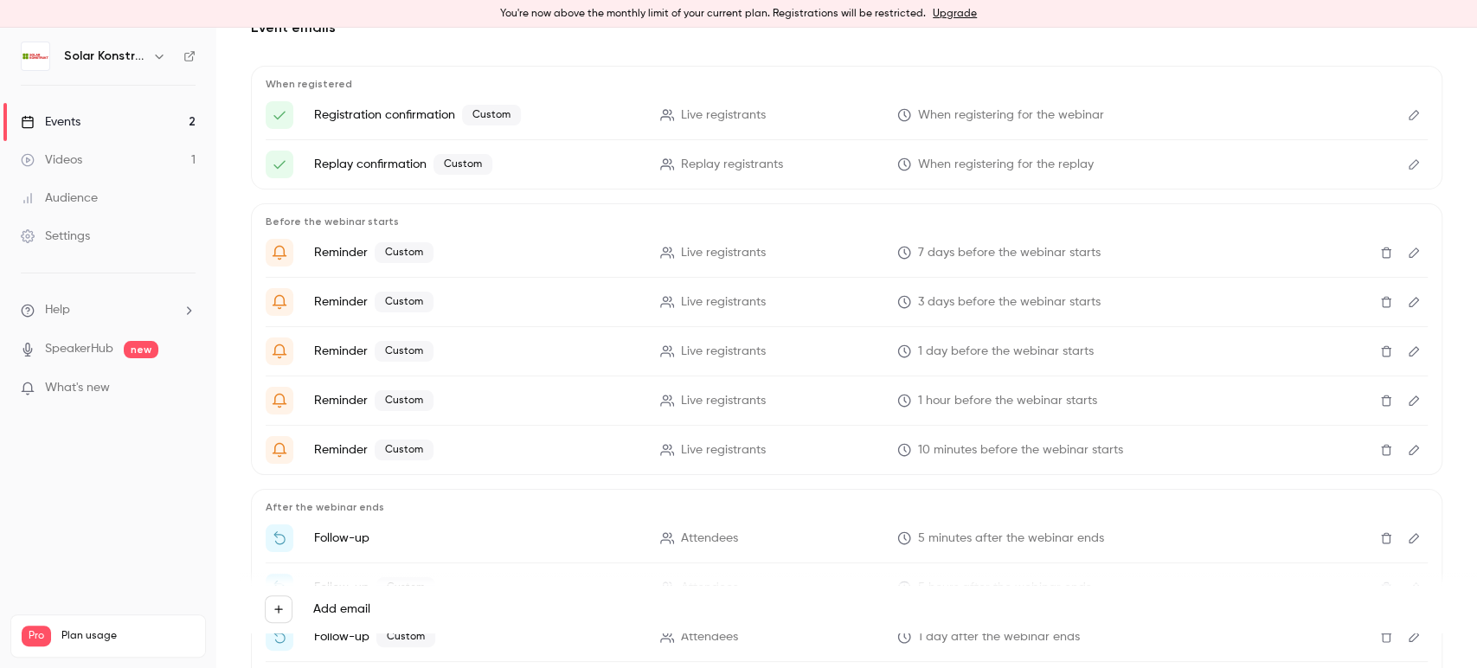
scroll to position [268, 0]
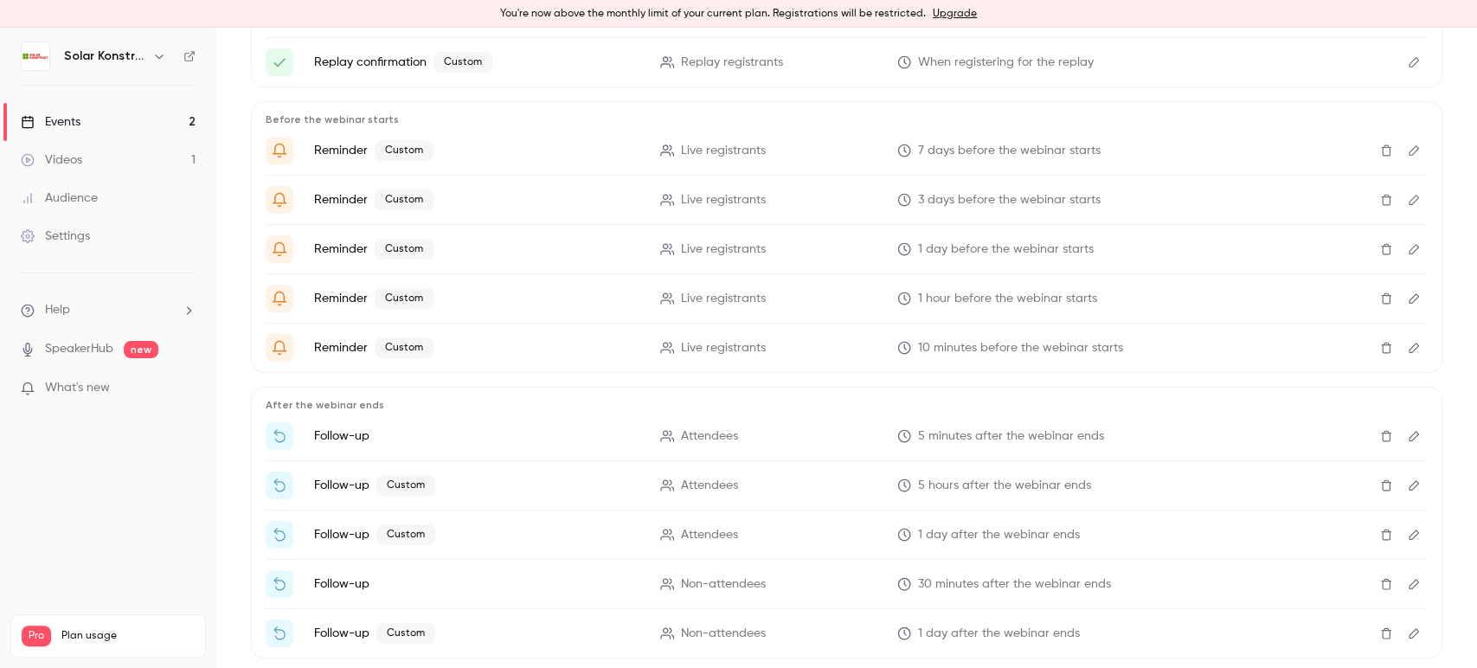
click at [1400, 359] on button "Edit" at bounding box center [1414, 348] width 28 height 28
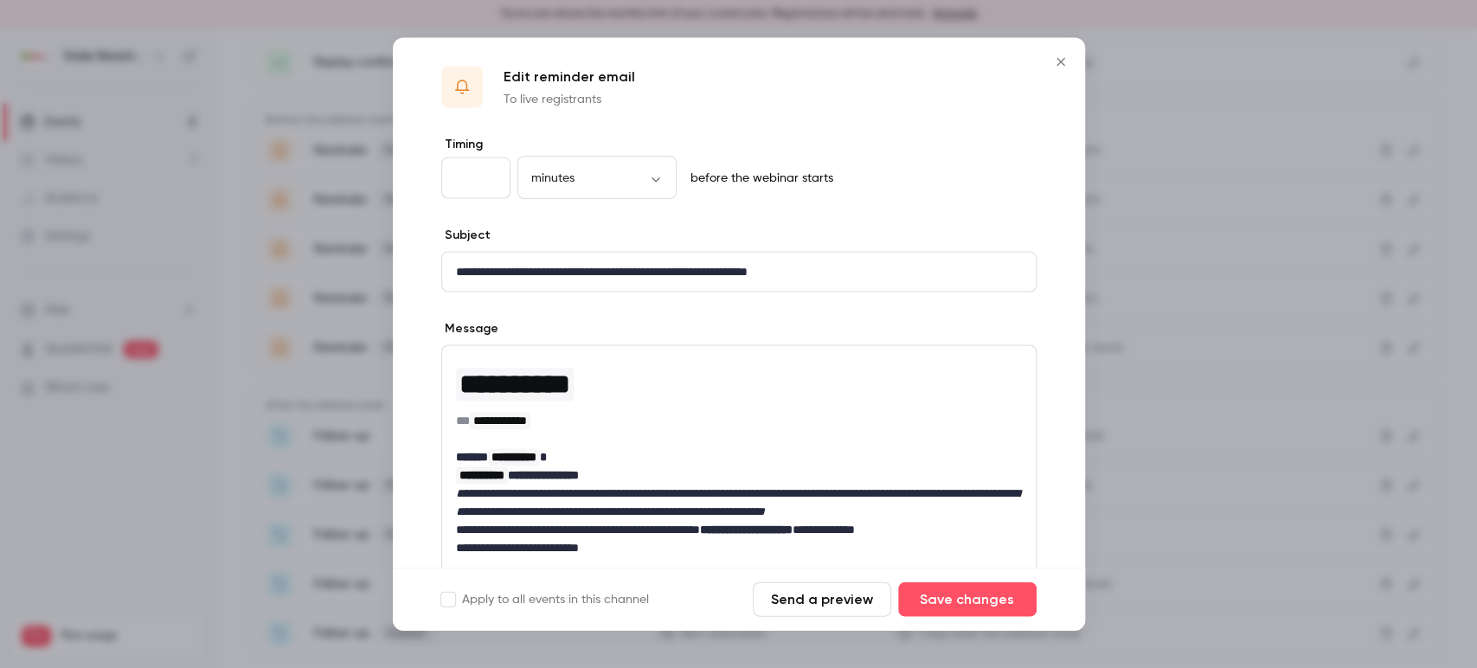
scroll to position [0, 0]
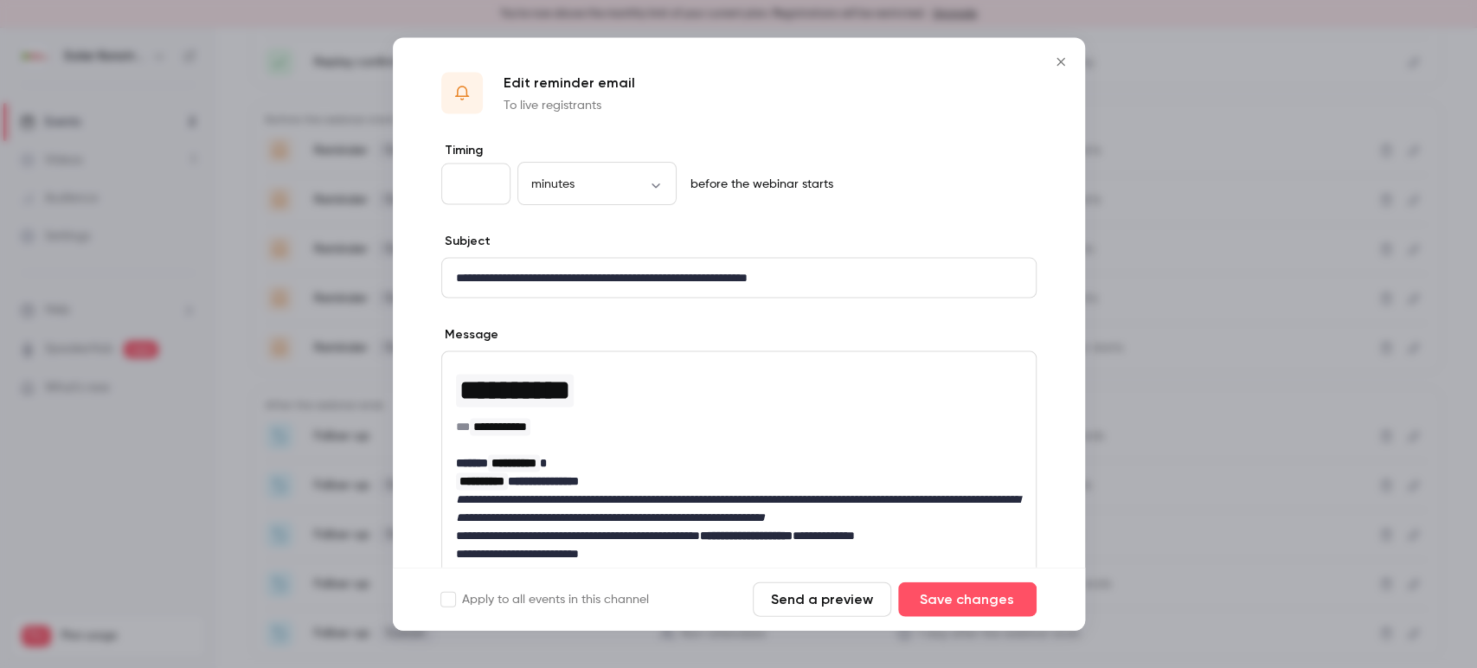
click at [1045, 67] on button "Close" at bounding box center [1061, 62] width 35 height 35
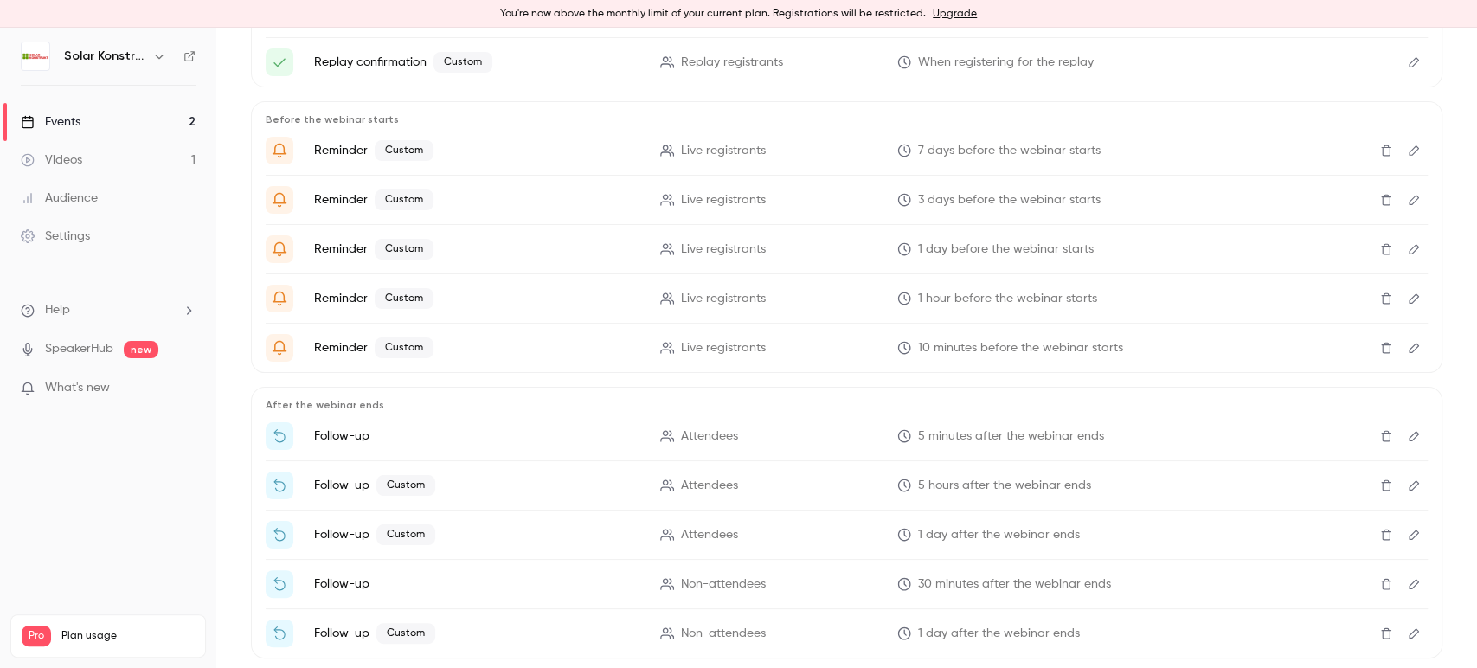
click at [1405, 353] on button "Edit" at bounding box center [1414, 348] width 28 height 28
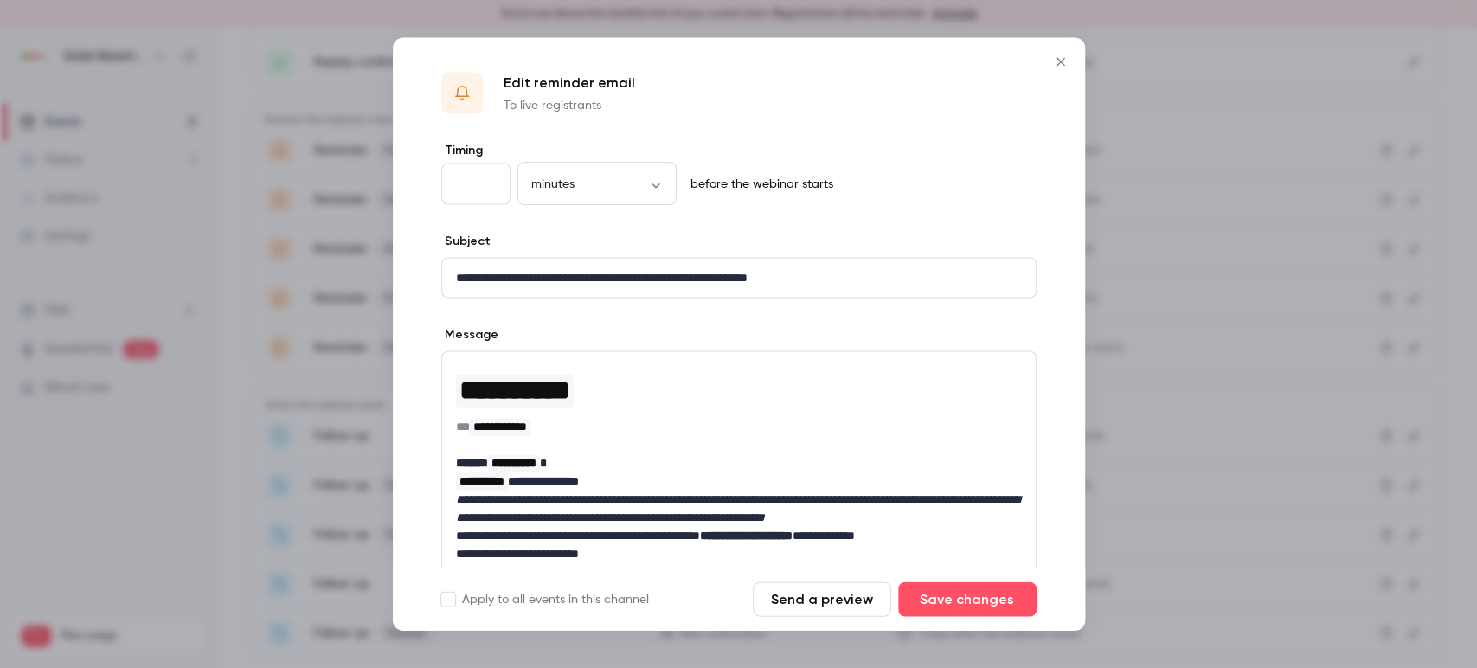
scroll to position [234, 0]
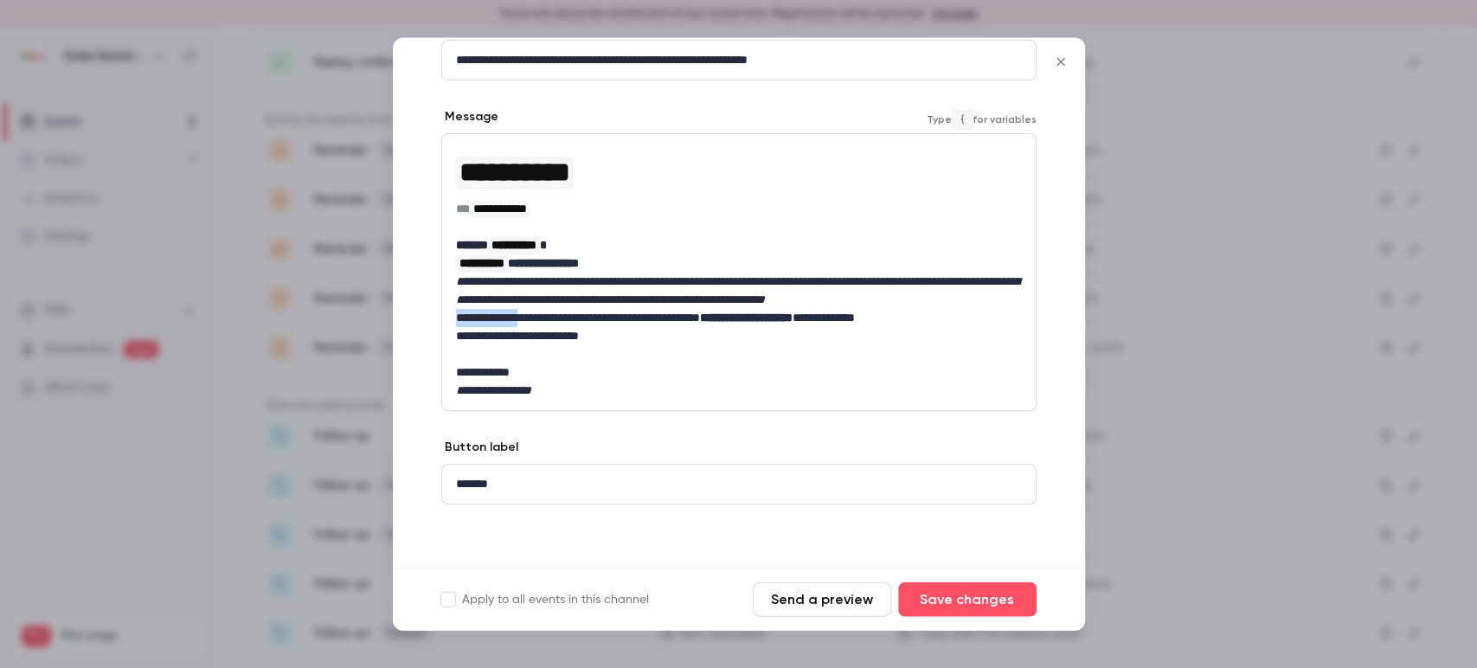
drag, startPoint x: 550, startPoint y: 317, endPoint x: 689, endPoint y: 310, distance: 138.6
click at [691, 309] on div "**********" at bounding box center [739, 273] width 594 height 276
click at [672, 276] on em "**********" at bounding box center [737, 291] width 563 height 30
click at [819, 595] on button "Send a preview" at bounding box center [822, 599] width 138 height 35
click at [1059, 66] on icon "Close" at bounding box center [1061, 62] width 21 height 14
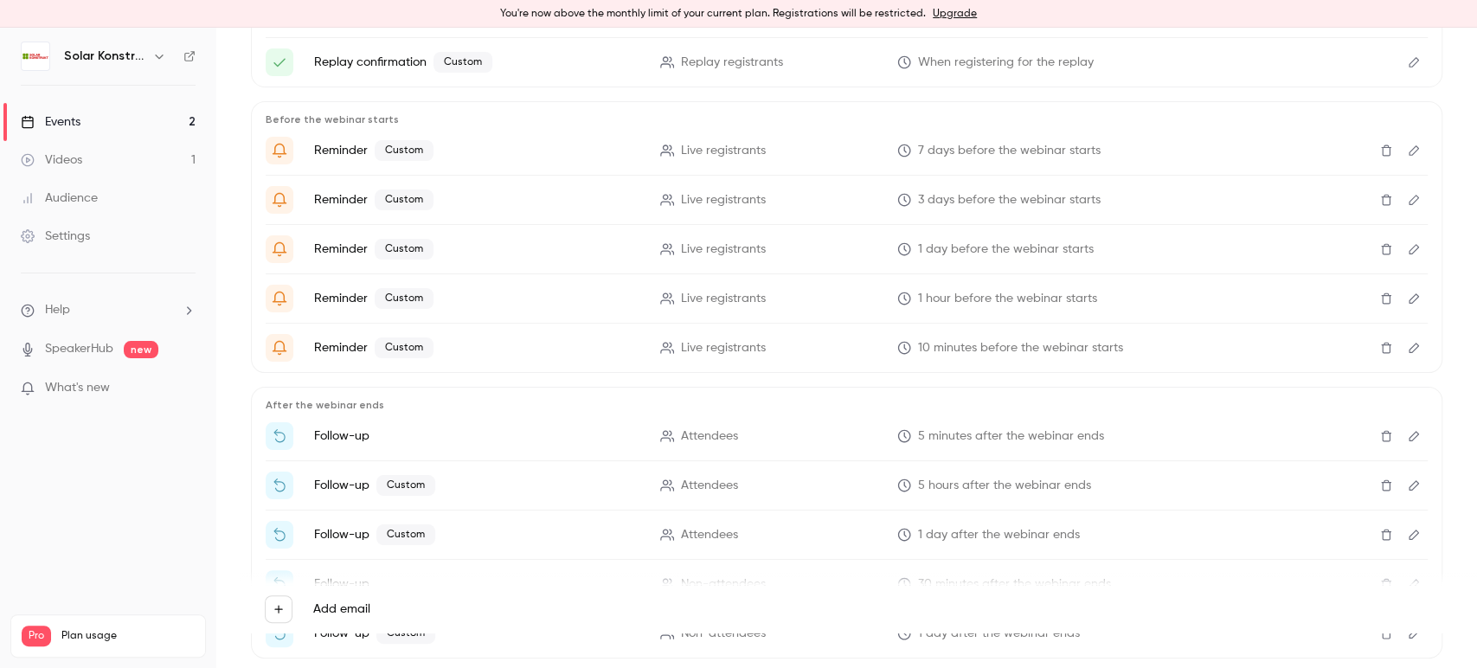
scroll to position [0, 0]
